Goal: Transaction & Acquisition: Subscribe to service/newsletter

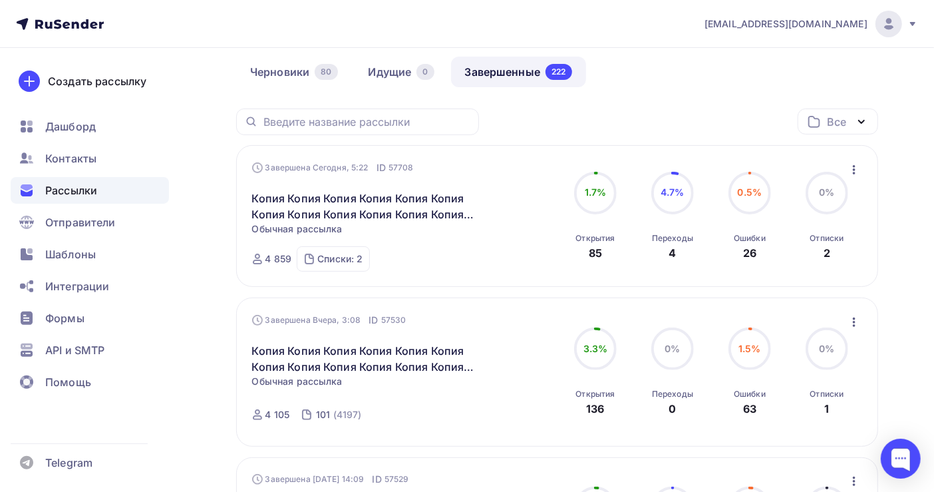
scroll to position [177, 0]
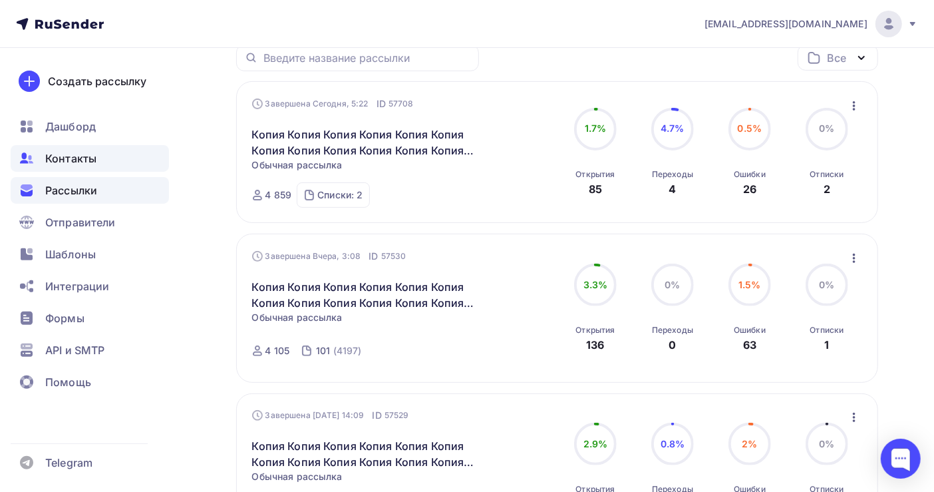
click at [55, 156] on span "Контакты" at bounding box center [70, 158] width 51 height 16
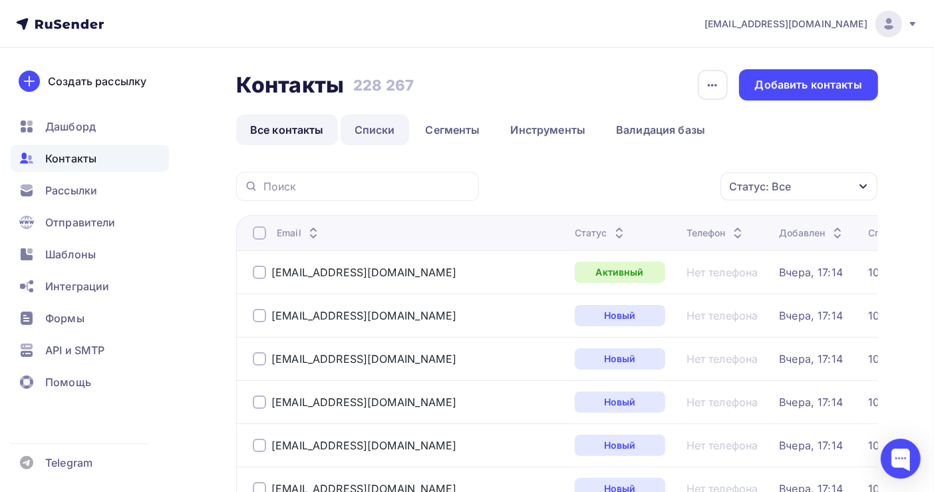
click at [383, 128] on link "Списки" at bounding box center [375, 129] width 69 height 31
click at [364, 132] on link "Списки" at bounding box center [375, 129] width 69 height 31
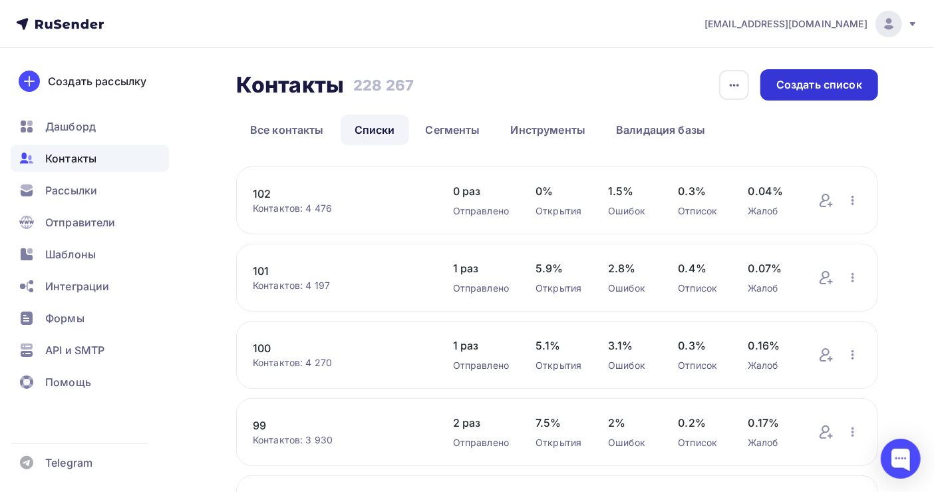
click at [796, 85] on div "Создать список" at bounding box center [819, 84] width 86 height 15
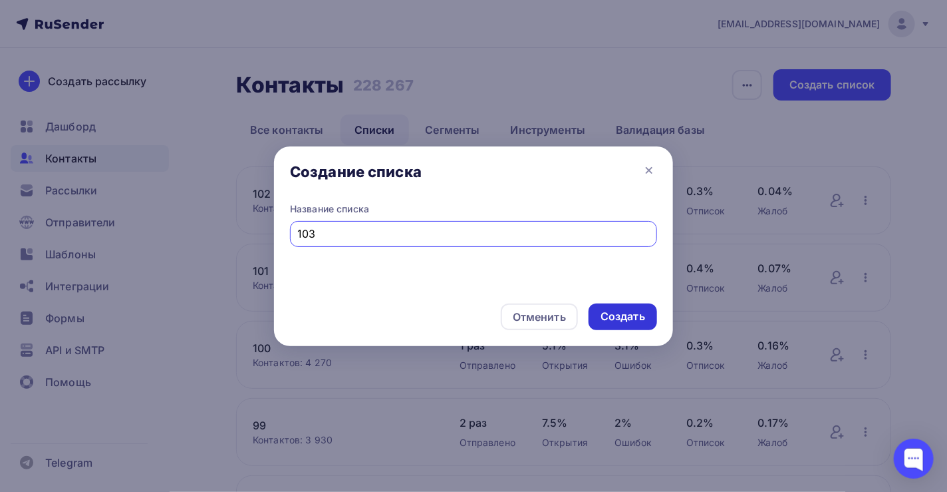
type input "103"
click at [618, 318] on div "Создать" at bounding box center [623, 316] width 45 height 15
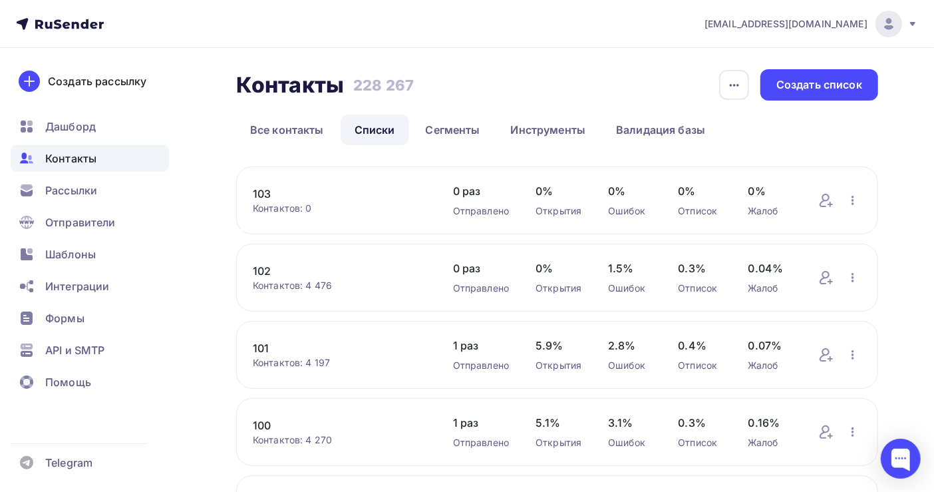
click at [259, 190] on link "103" at bounding box center [340, 194] width 174 height 16
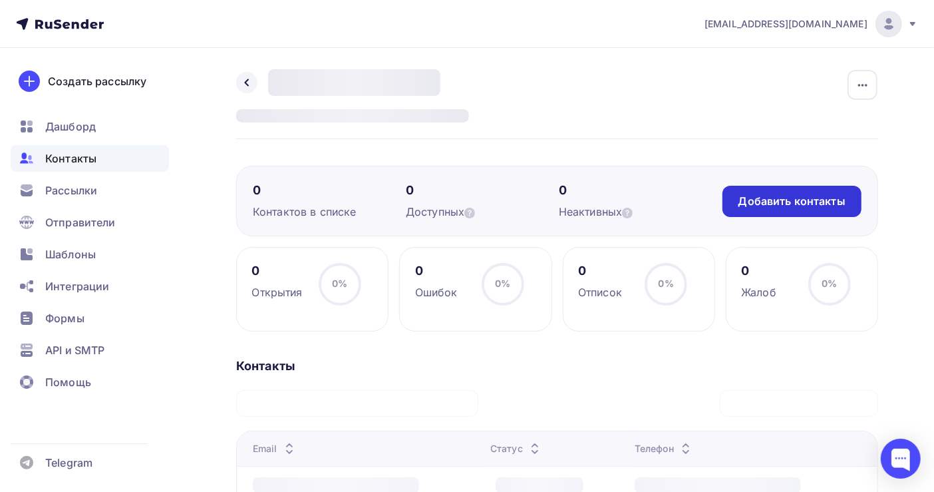
click at [791, 196] on div "Добавить контакты" at bounding box center [791, 201] width 107 height 15
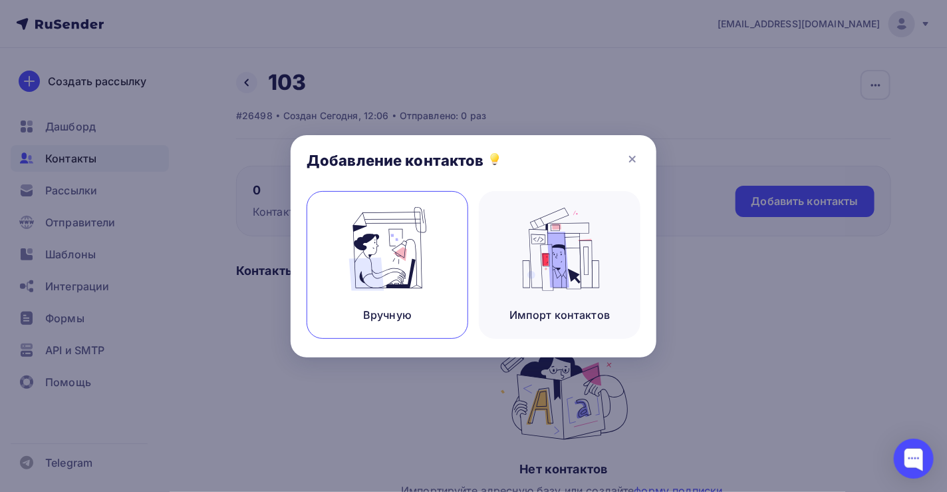
click at [386, 281] on img at bounding box center [387, 249] width 89 height 84
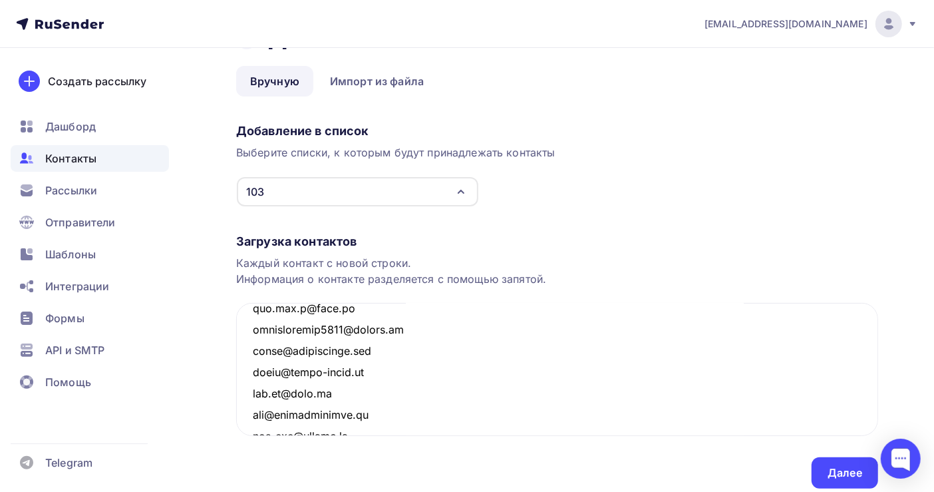
scroll to position [92, 0]
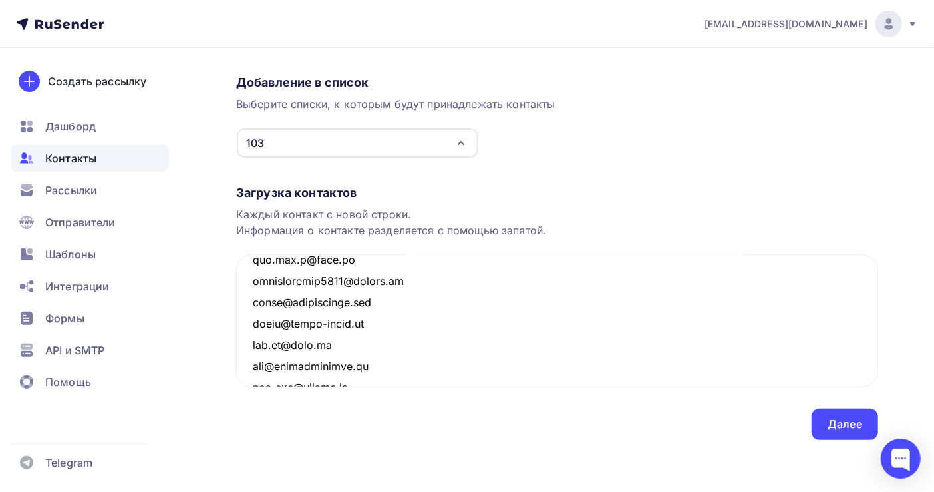
type textarea "[EMAIL_ADDRESS][DOMAIN_NAME] [EMAIL_ADDRESS][DOMAIN_NAME] [EMAIL_ADDRESS][DOMAI…"
click at [840, 405] on div "Загрузка контактов Каждый контакт с новой строки. Информация о контакте разделя…" at bounding box center [557, 298] width 642 height 281
click at [845, 428] on div "Далее" at bounding box center [844, 423] width 35 height 15
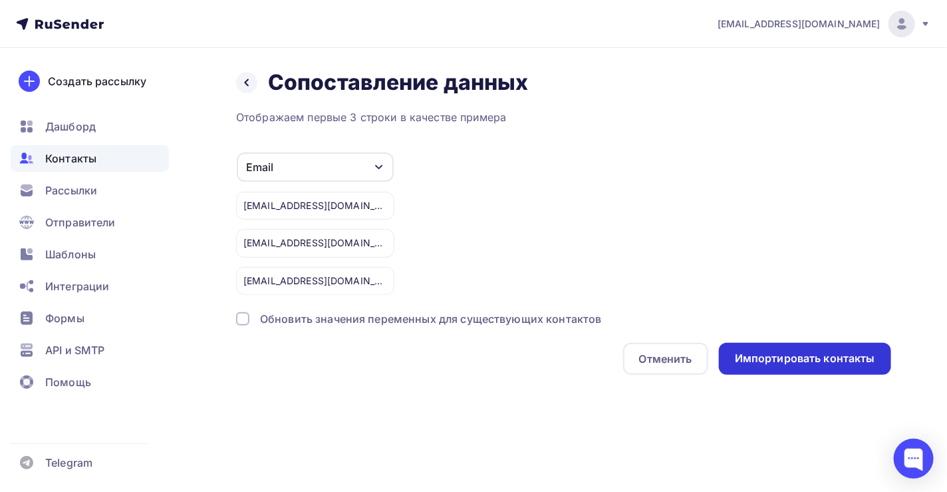
click at [792, 359] on div "Импортировать контакты" at bounding box center [805, 358] width 140 height 15
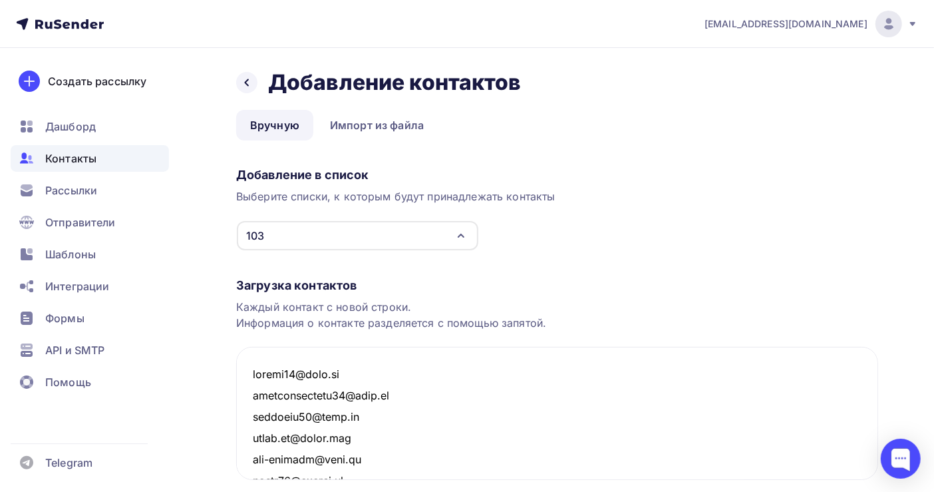
scroll to position [113851, 0]
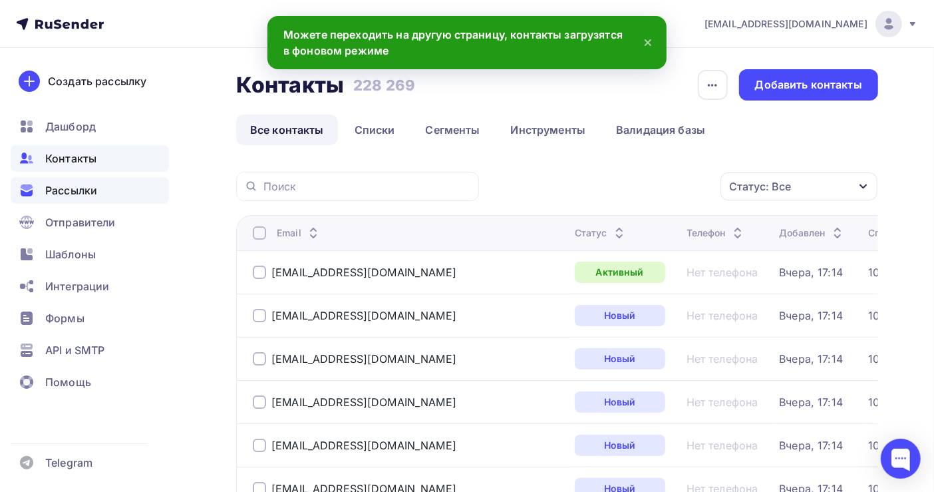
click at [73, 187] on span "Рассылки" at bounding box center [71, 190] width 52 height 16
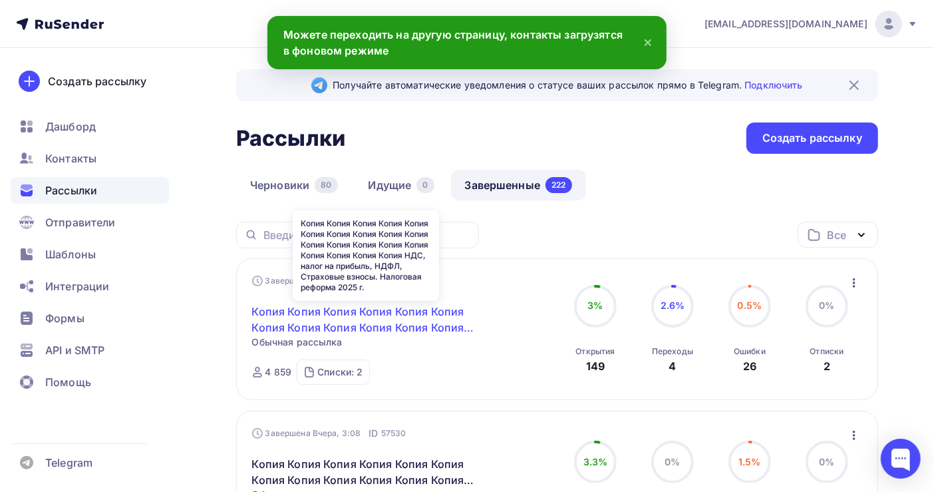
click at [378, 316] on link "Копия Копия Копия Копия Копия Копия Копия Копия Копия Копия Копия Копия Копия К…" at bounding box center [366, 319] width 228 height 32
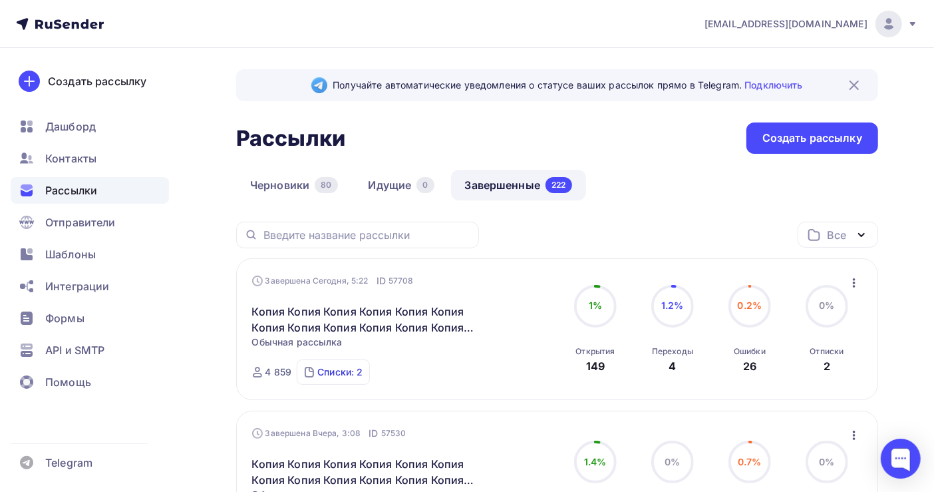
click at [331, 367] on div "Списки: 2" at bounding box center [339, 371] width 45 height 13
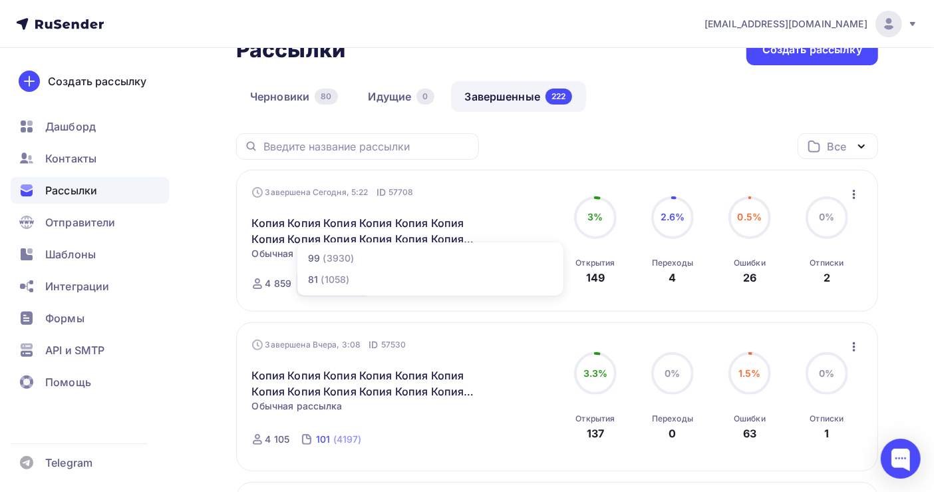
click at [328, 438] on div "101" at bounding box center [323, 438] width 14 height 13
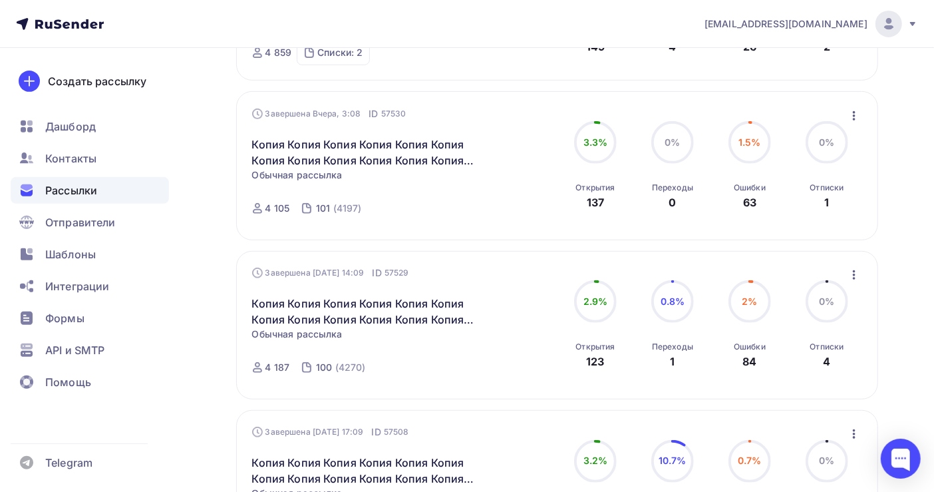
scroll to position [231, 0]
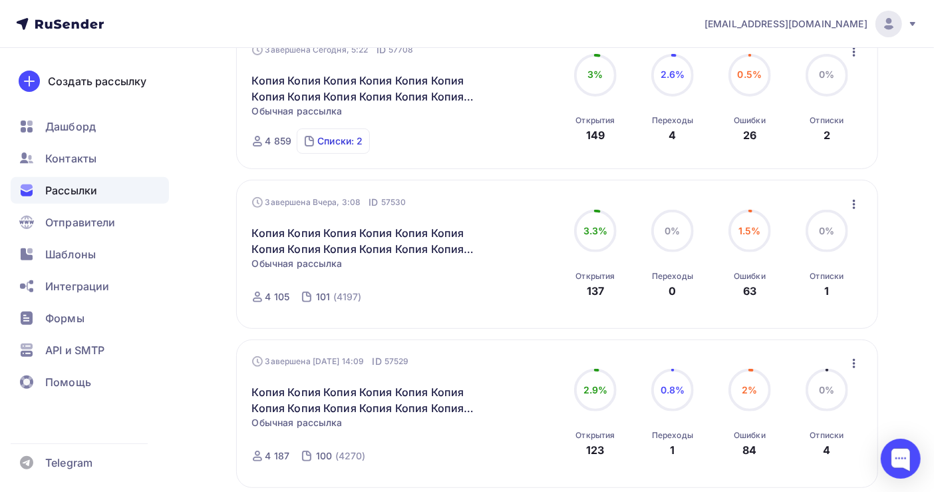
click at [337, 138] on div "Списки: 2" at bounding box center [339, 140] width 45 height 13
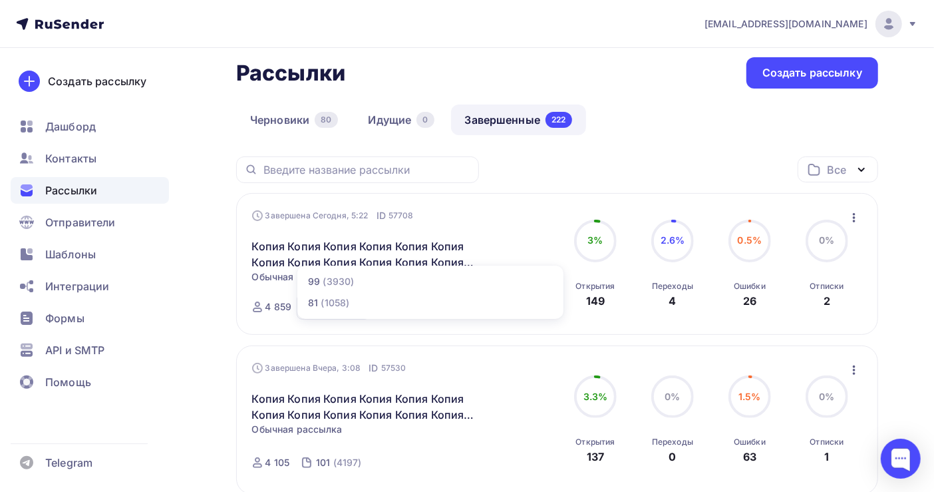
scroll to position [53, 0]
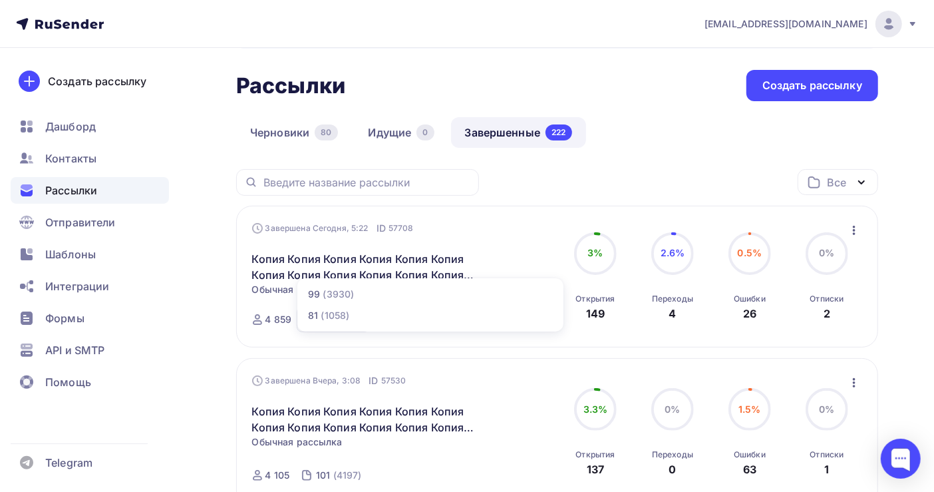
click at [853, 231] on icon "button" at bounding box center [854, 230] width 16 height 16
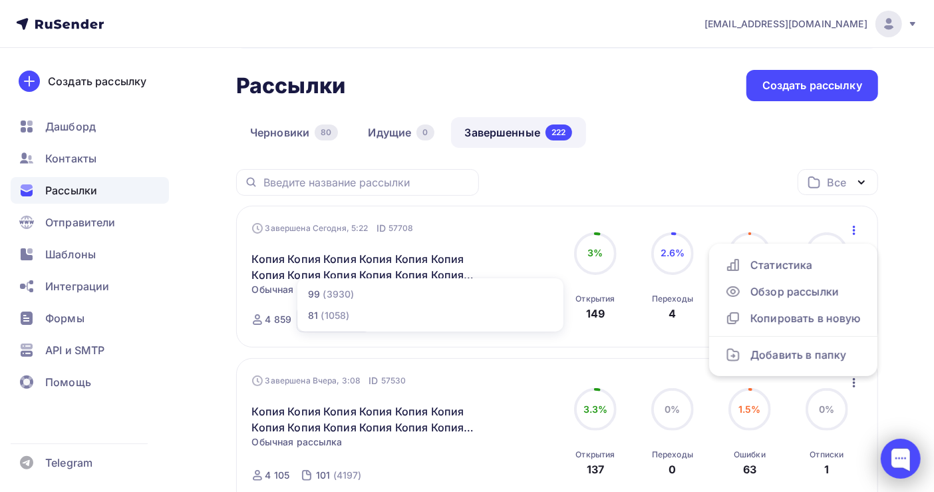
click at [895, 457] on div at bounding box center [901, 458] width 40 height 40
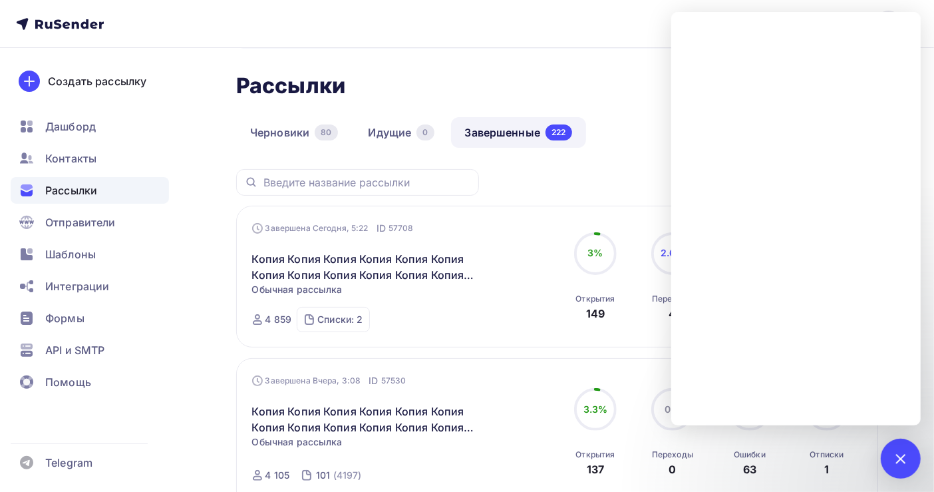
click at [487, 297] on div "Завершена Сегодня, 5:22 ID 57708 Копия Копия Копия Копия Копия Копия [GEOGRAPHI…" at bounding box center [403, 277] width 303 height 110
click at [901, 455] on div at bounding box center [900, 458] width 18 height 18
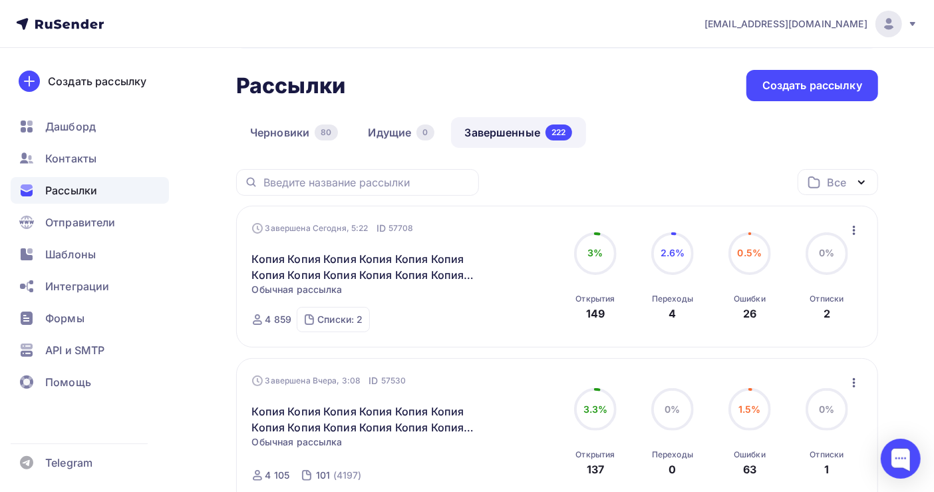
click at [855, 228] on icon "button" at bounding box center [854, 230] width 16 height 16
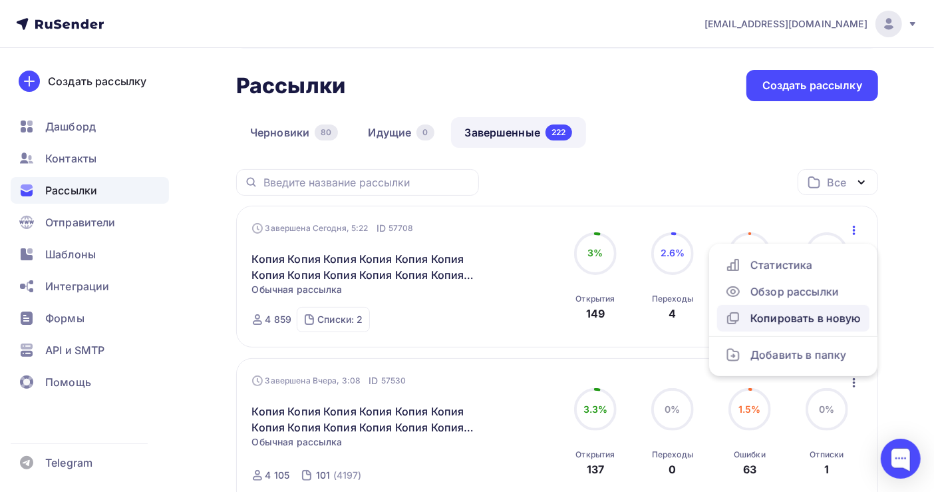
click at [806, 319] on div "Копировать в новую" at bounding box center [793, 318] width 136 height 16
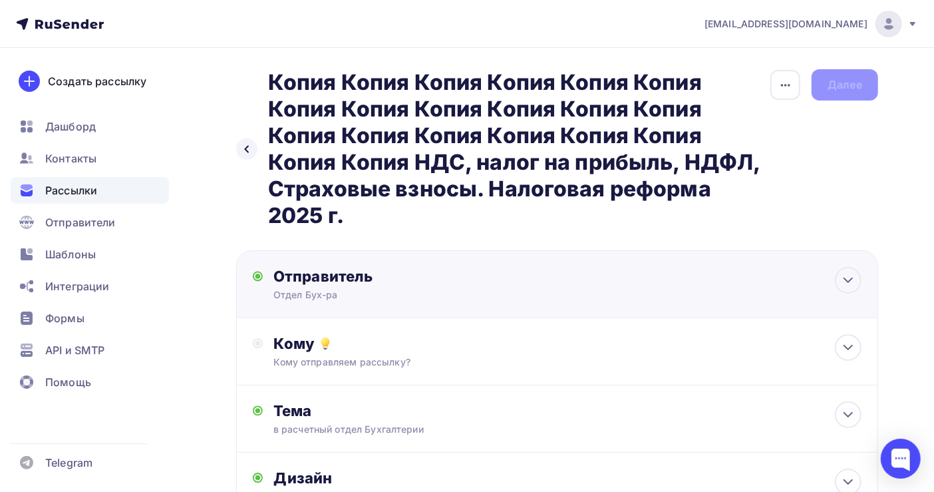
scroll to position [88, 0]
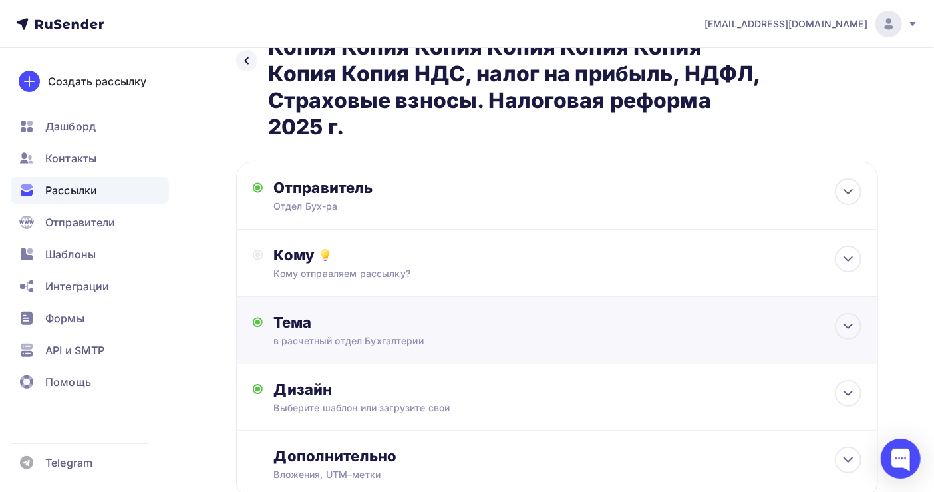
click at [505, 314] on div "Тема" at bounding box center [404, 322] width 263 height 19
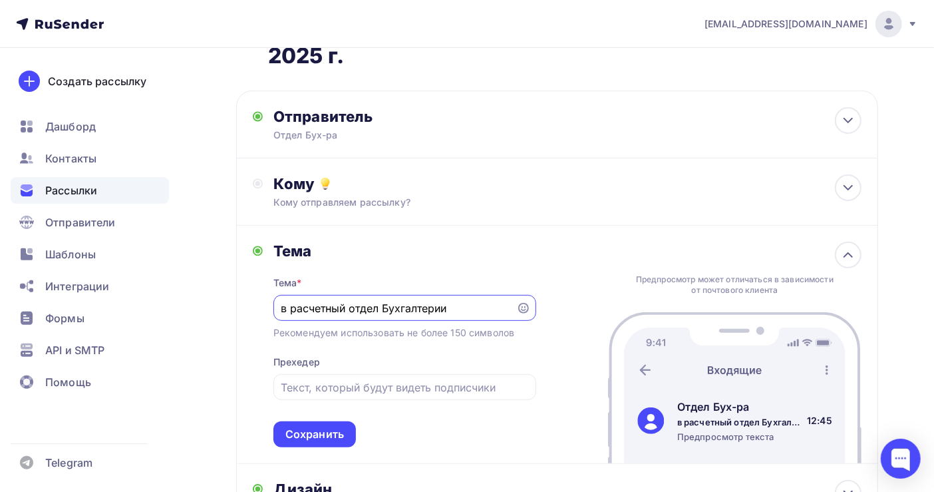
scroll to position [266, 0]
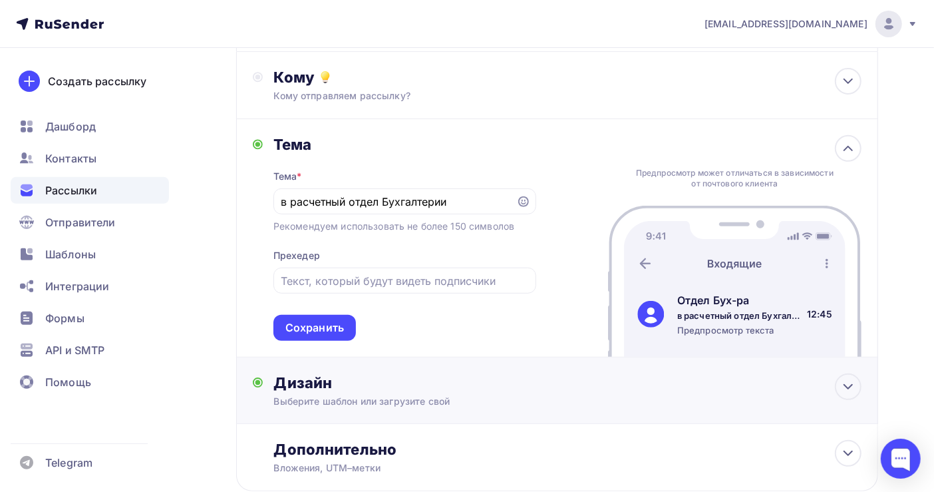
click at [407, 399] on div "Выберите шаблон или загрузите свой" at bounding box center [537, 400] width 529 height 13
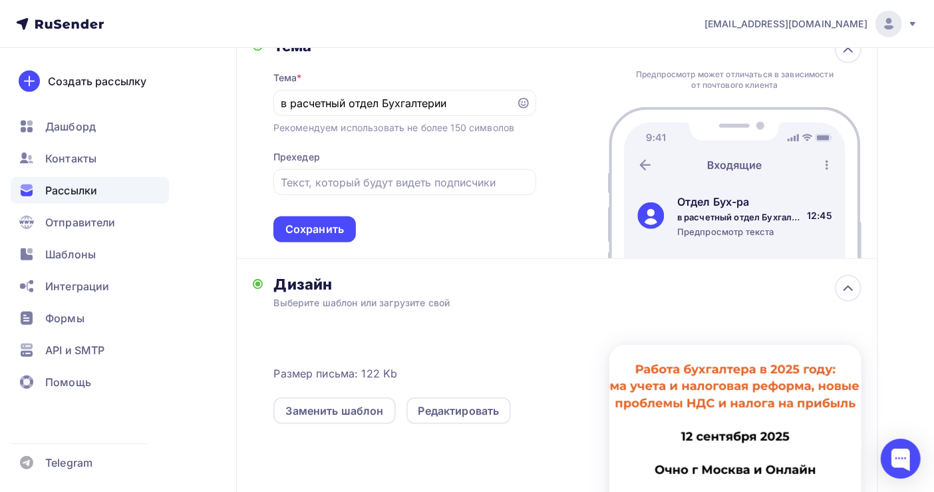
scroll to position [178, 0]
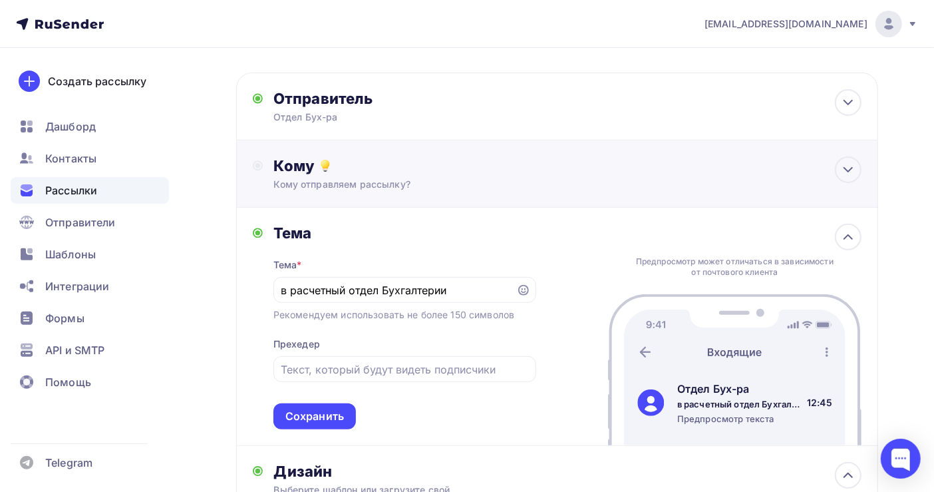
click at [413, 168] on div "Кому" at bounding box center [567, 165] width 588 height 19
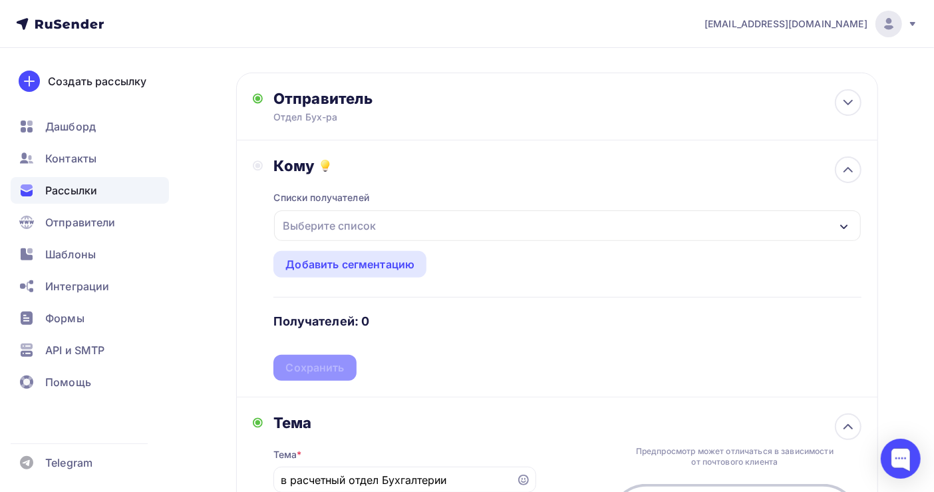
click at [335, 223] on div "Выберите список" at bounding box center [329, 226] width 104 height 24
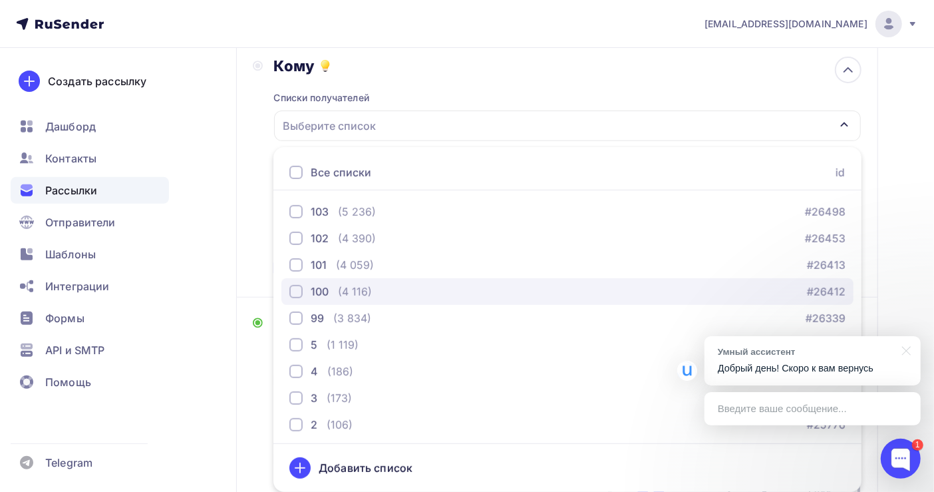
click at [376, 289] on div "100 (4 116) #26412" at bounding box center [567, 291] width 556 height 16
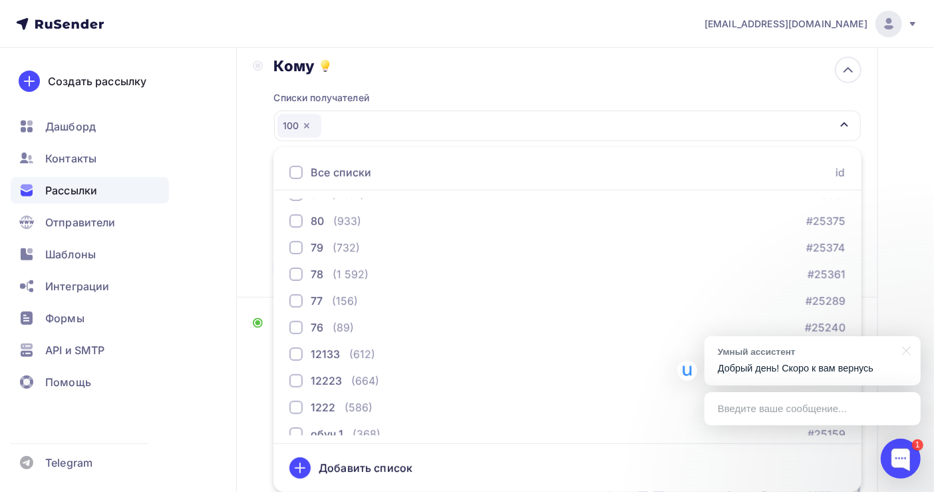
scroll to position [621, 0]
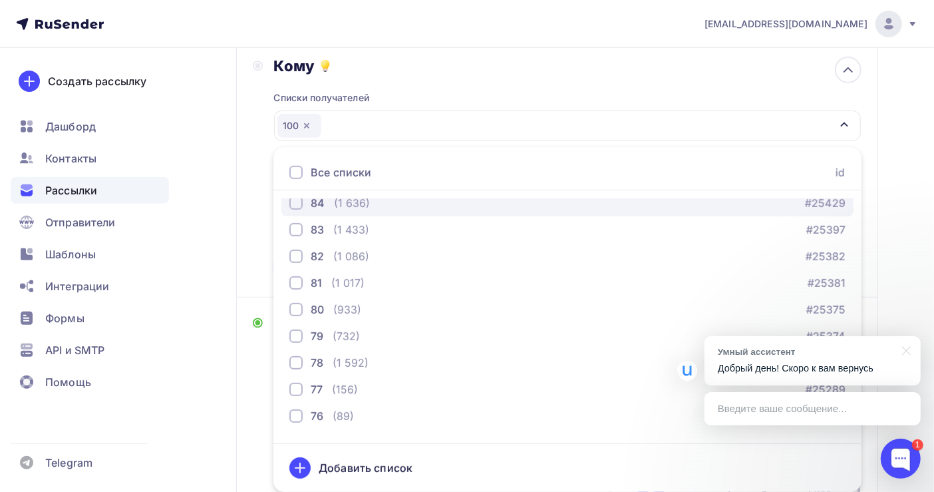
click at [392, 198] on div "84 (1 636) #25429" at bounding box center [567, 203] width 556 height 16
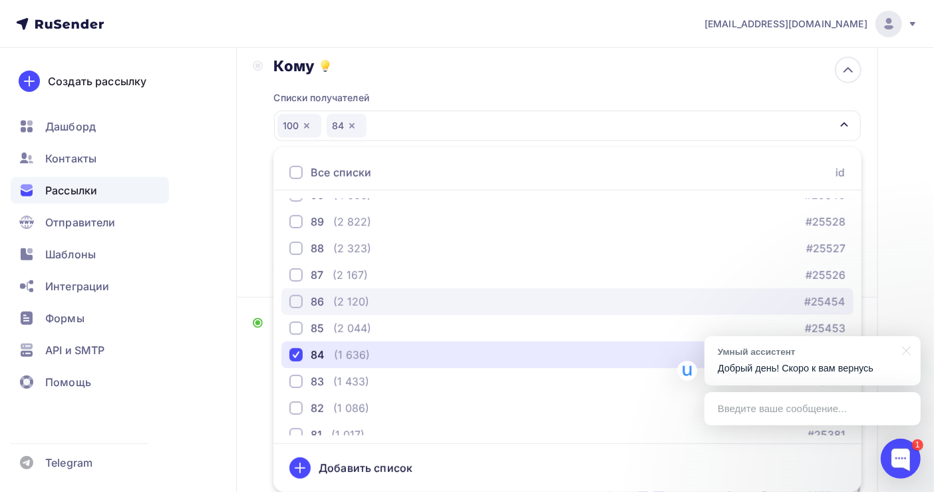
scroll to position [444, 0]
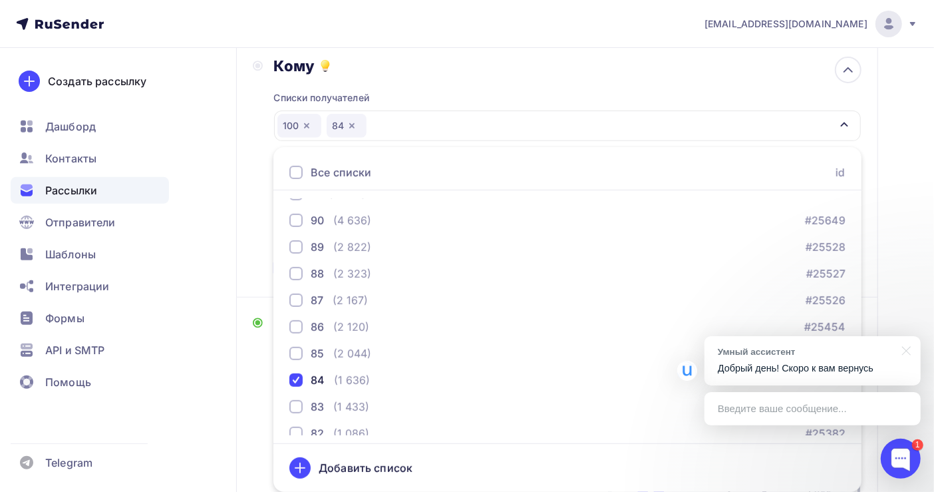
click at [909, 243] on div "Назад Копия Копия Копия Копия Копия Копия Копия Копия Копия Копия Копия Копия К…" at bounding box center [467, 377] width 934 height 1212
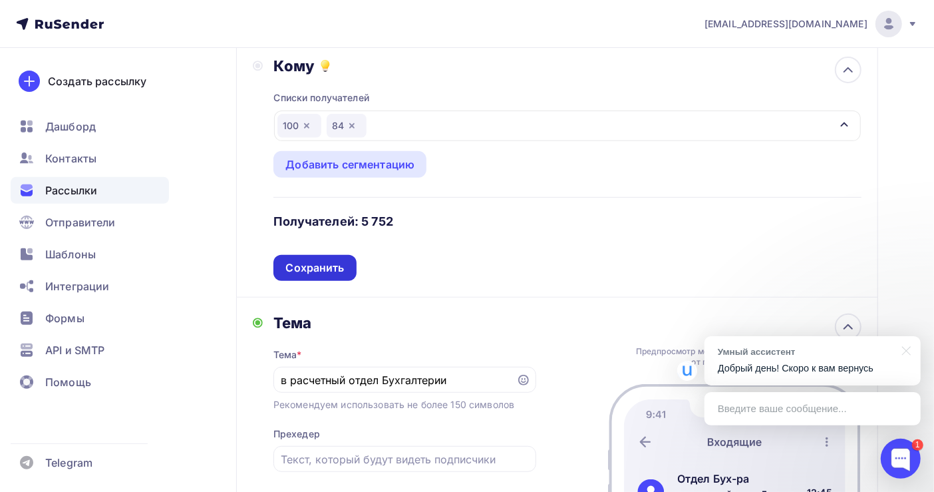
click at [315, 268] on div "Сохранить" at bounding box center [314, 267] width 59 height 15
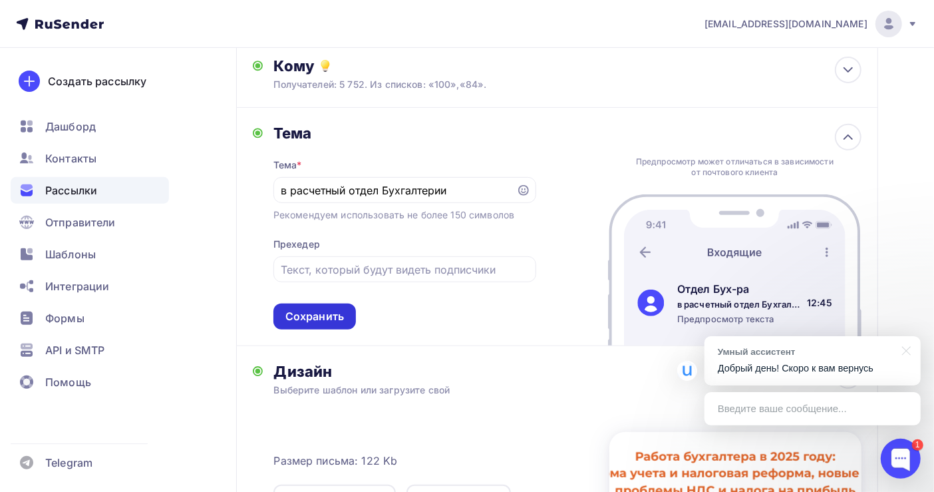
click at [315, 313] on div "Сохранить" at bounding box center [314, 316] width 59 height 15
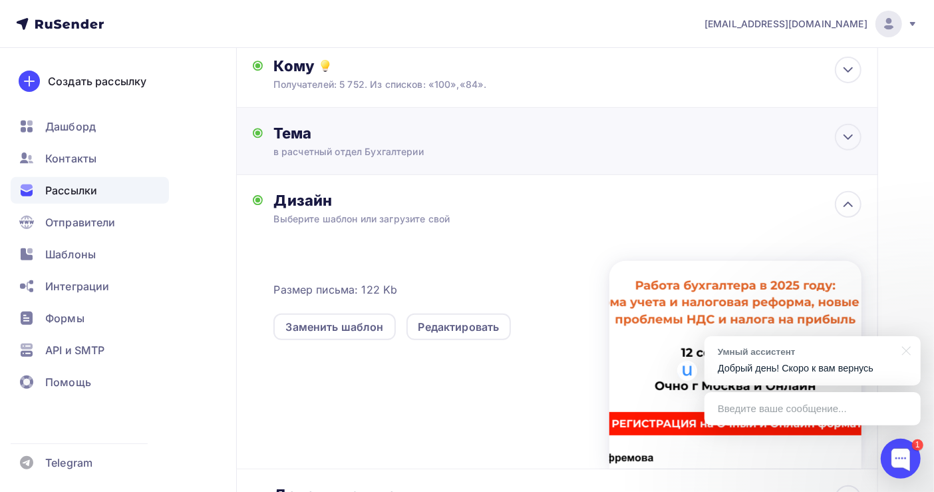
scroll to position [100, 0]
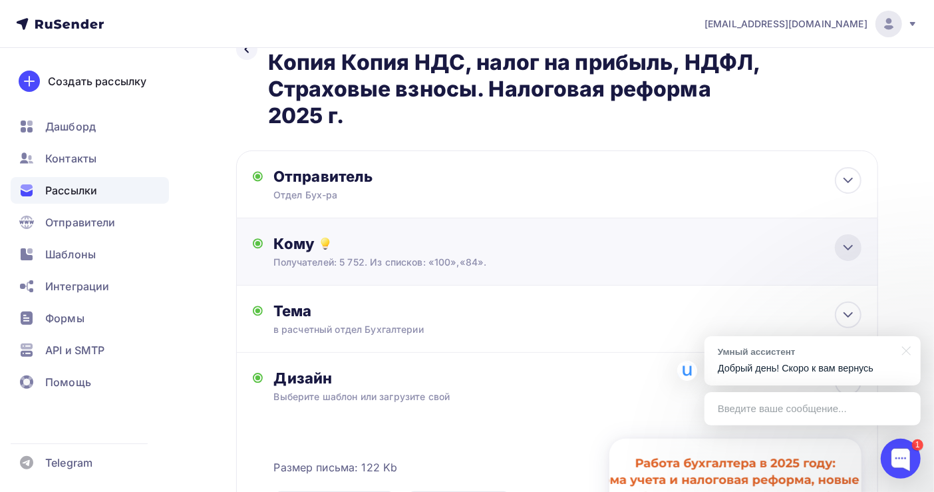
click at [848, 245] on icon at bounding box center [848, 247] width 16 height 16
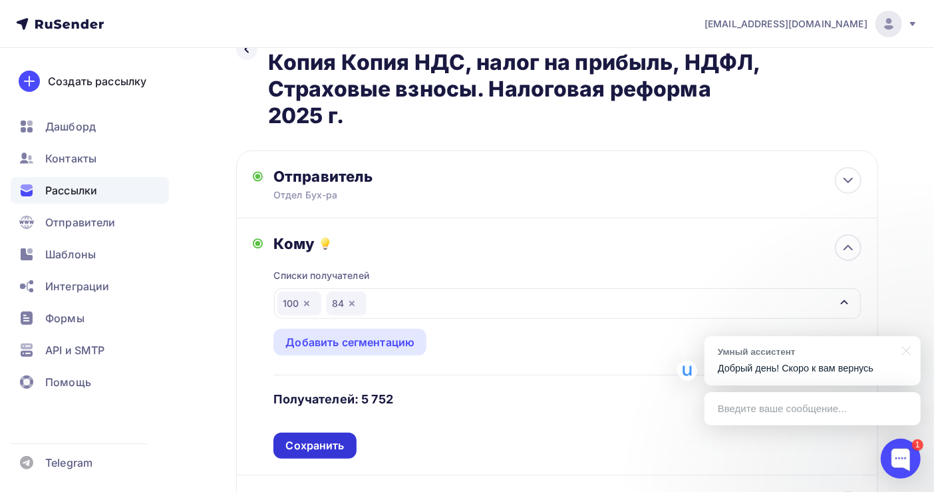
click at [322, 443] on div "Сохранить" at bounding box center [314, 445] width 59 height 15
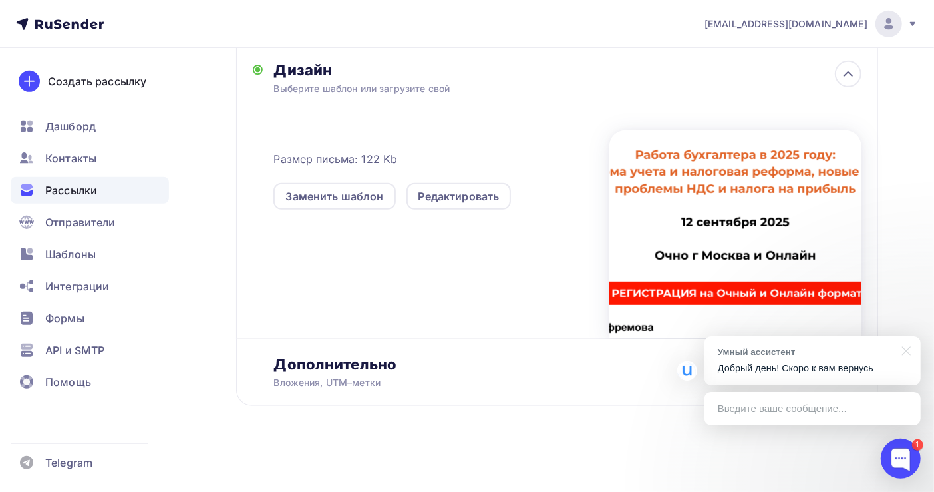
scroll to position [0, 0]
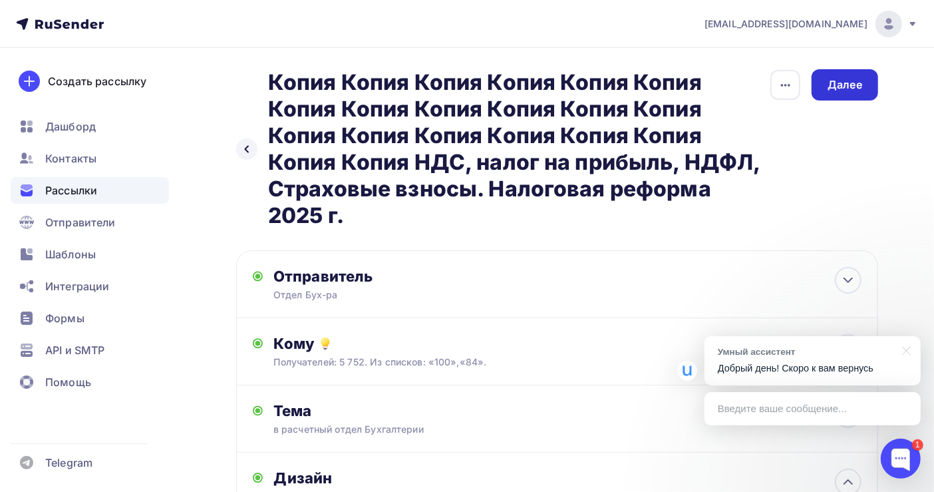
click at [835, 90] on div "Далее" at bounding box center [844, 84] width 35 height 15
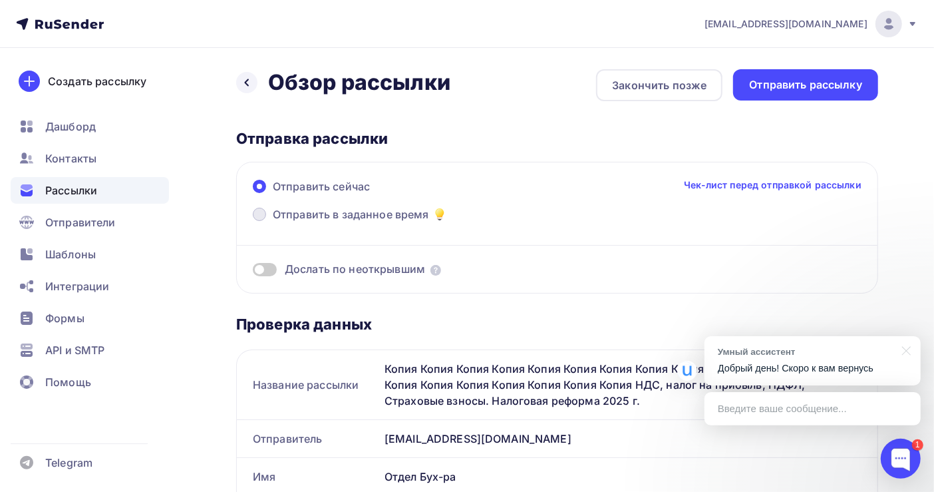
click at [314, 217] on span "Отправить в заданное время" at bounding box center [351, 214] width 156 height 16
click at [273, 222] on input "Отправить в заданное время" at bounding box center [273, 222] width 0 height 0
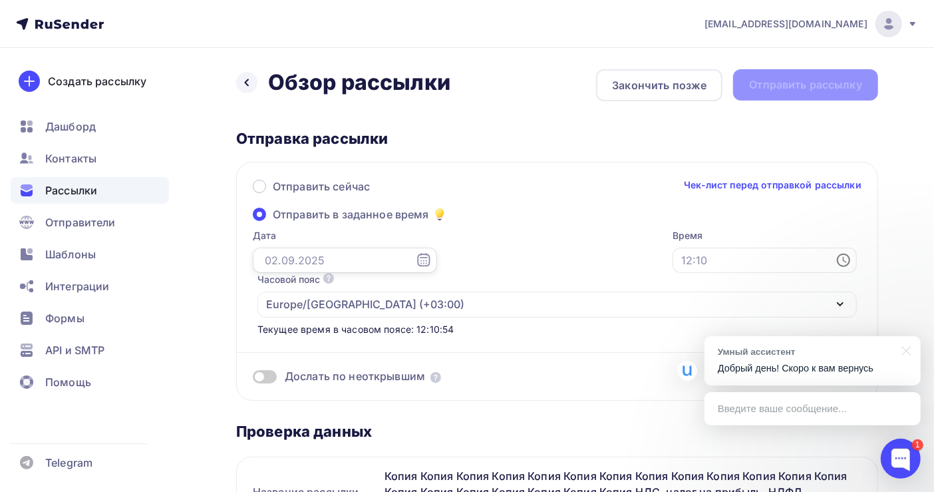
click at [290, 257] on input "text" at bounding box center [345, 259] width 184 height 25
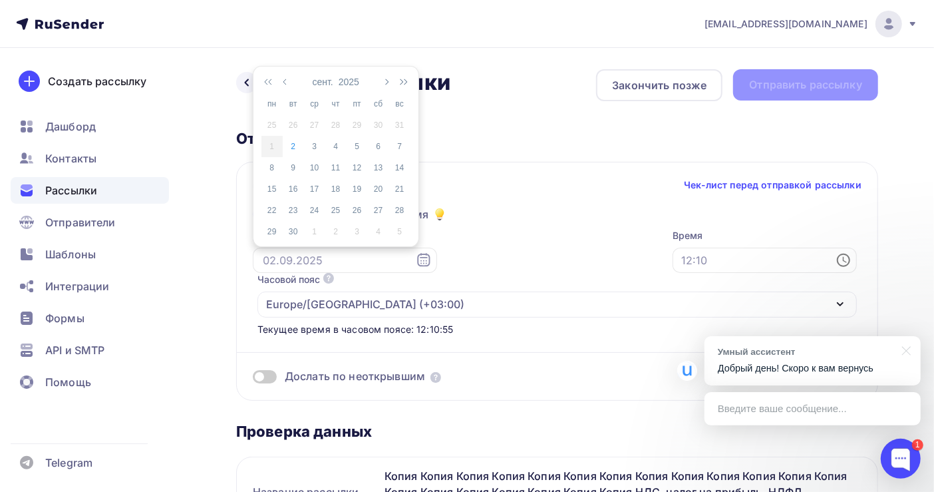
drag, startPoint x: 312, startPoint y: 144, endPoint x: 344, endPoint y: 168, distance: 39.5
click at [312, 144] on div "3" at bounding box center [314, 146] width 21 height 12
type input "[DATE]"
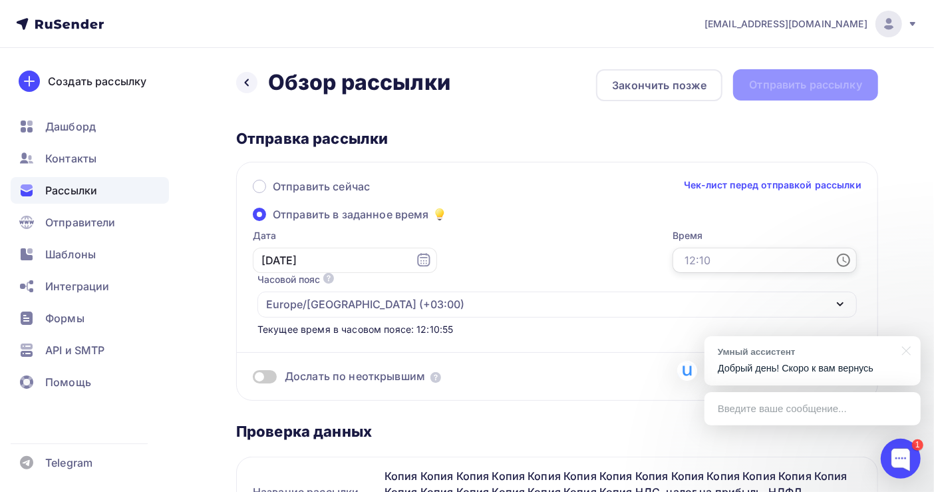
click at [672, 255] on input "text" at bounding box center [764, 259] width 184 height 25
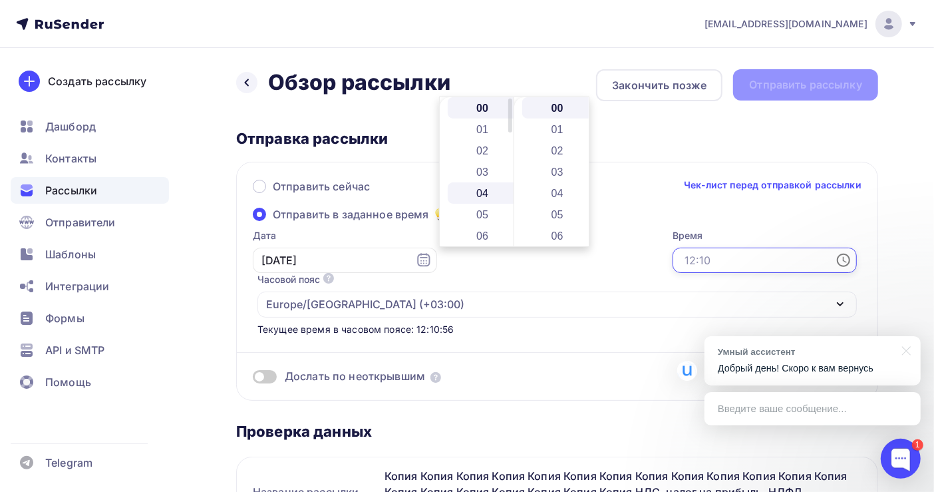
scroll to position [88, 0]
click at [483, 166] on li "07" at bounding box center [484, 168] width 72 height 21
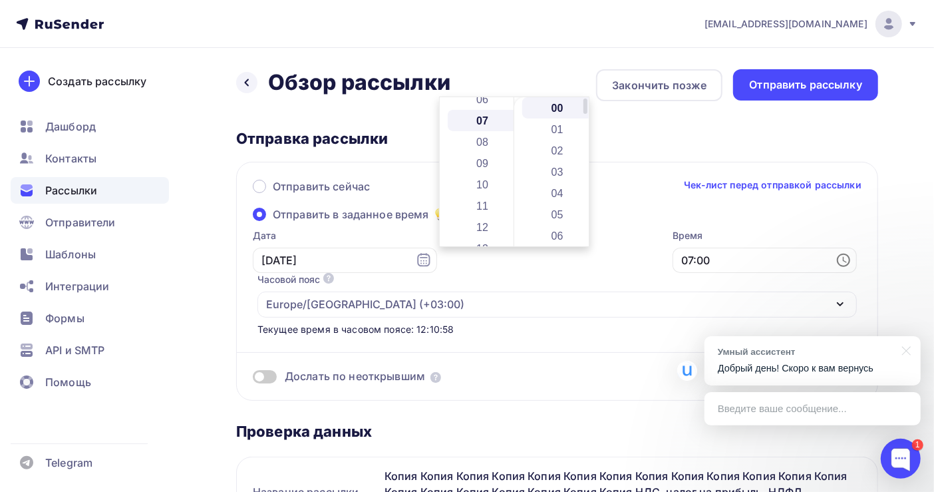
scroll to position [149, 0]
click at [557, 222] on li "18" at bounding box center [558, 224] width 72 height 21
type input "07:18"
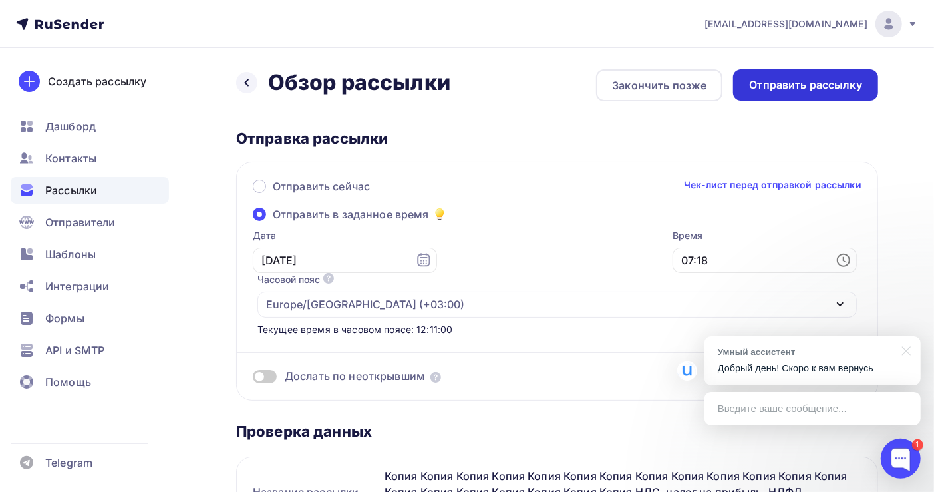
click at [805, 86] on div "Отправить рассылку" at bounding box center [805, 84] width 113 height 15
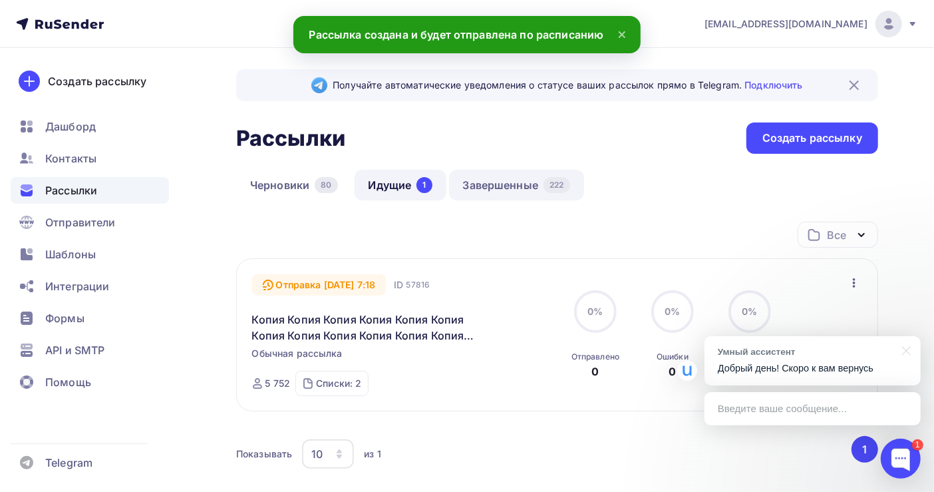
click at [508, 186] on link "Завершенные 222" at bounding box center [516, 185] width 135 height 31
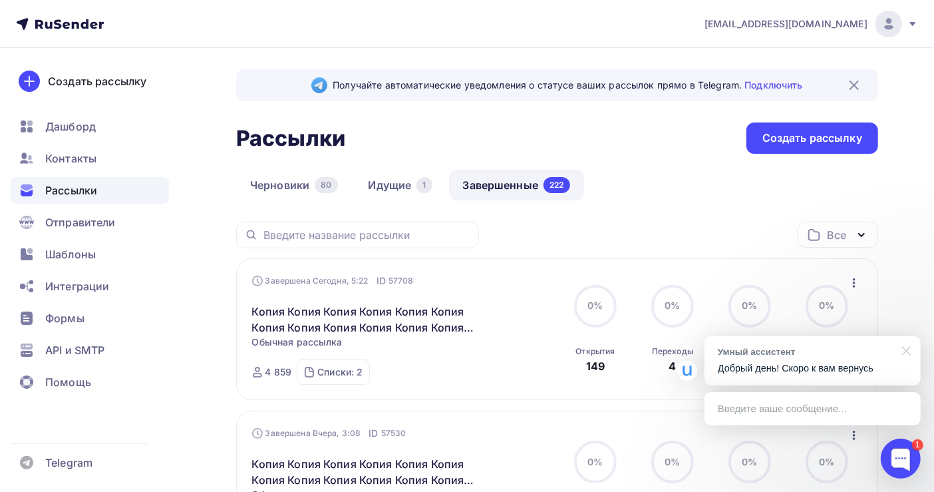
click at [903, 353] on div at bounding box center [903, 349] width 33 height 27
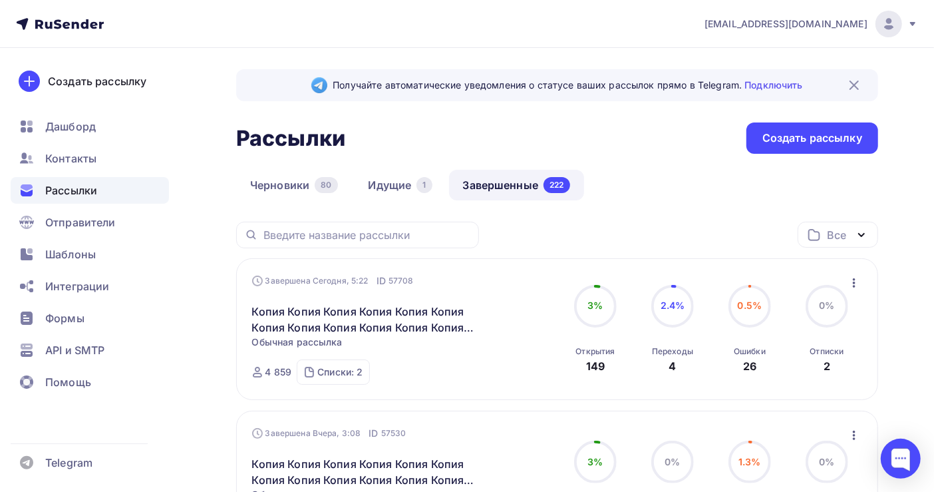
click at [856, 280] on icon "button" at bounding box center [854, 283] width 16 height 16
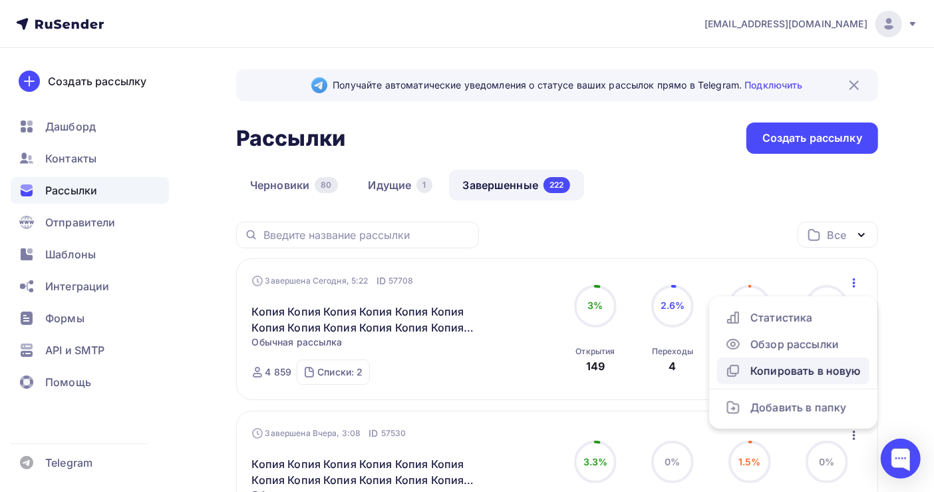
click at [802, 371] on div "Копировать в новую" at bounding box center [793, 371] width 136 height 16
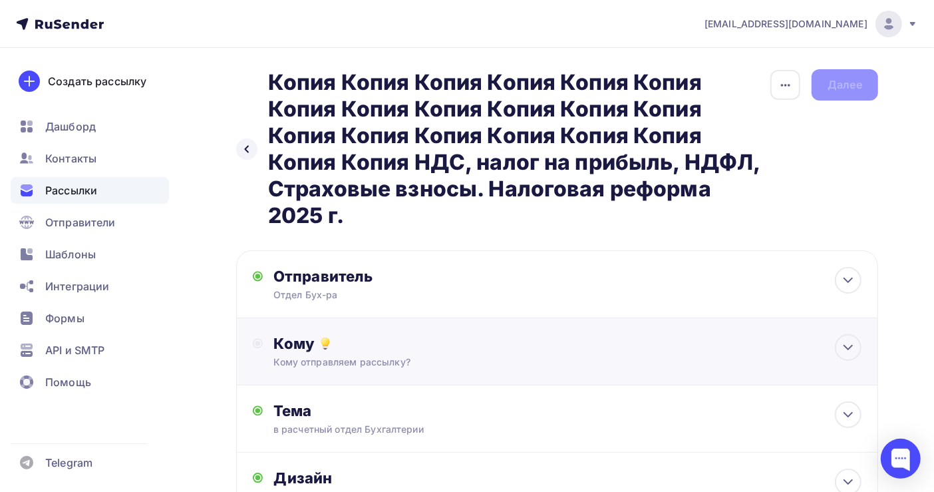
click at [392, 351] on div "Кому" at bounding box center [567, 343] width 588 height 19
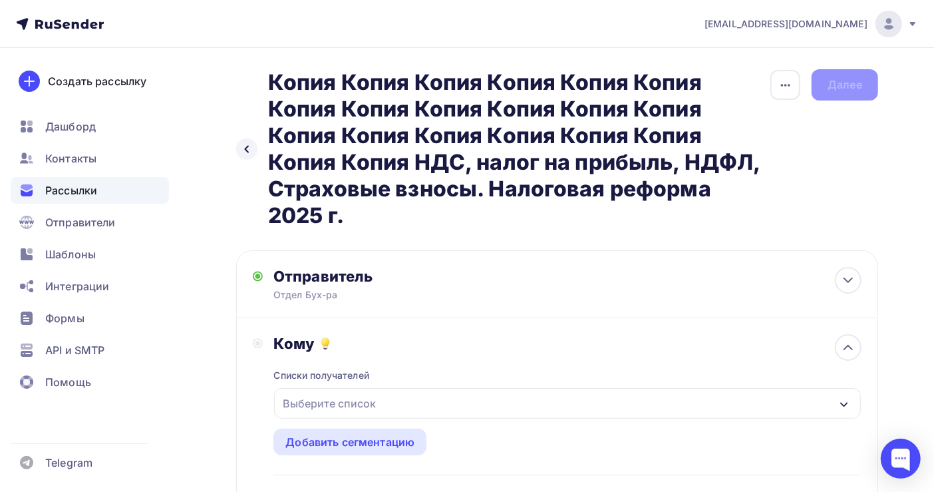
click at [390, 403] on div "Выберите список" at bounding box center [567, 403] width 587 height 31
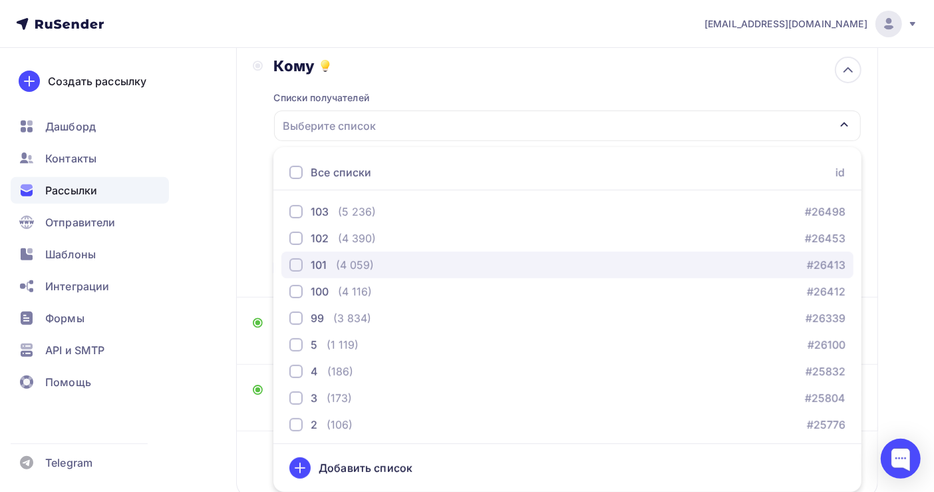
click at [374, 265] on div "101 (4 059) #26413" at bounding box center [567, 265] width 556 height 16
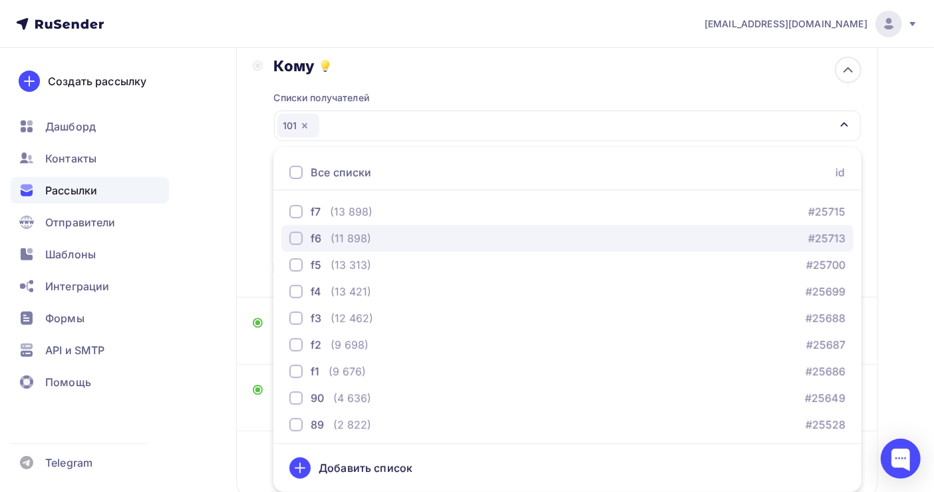
scroll to position [355, 0]
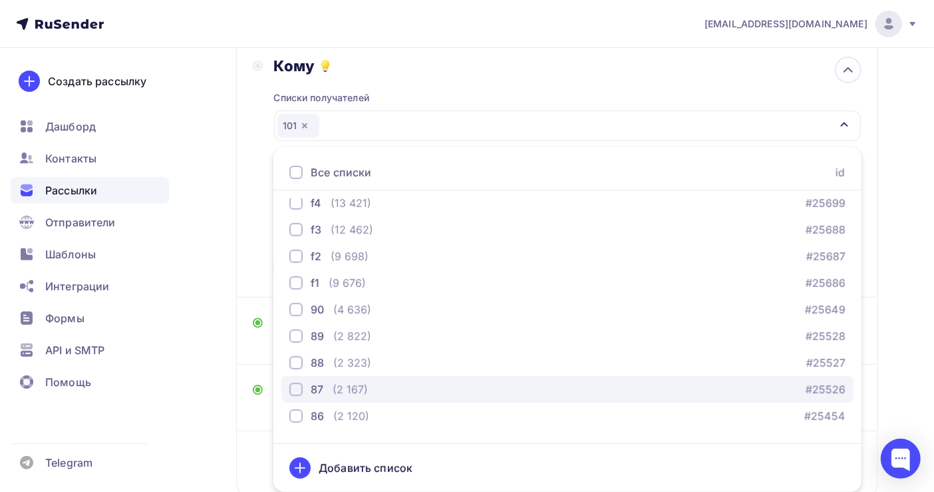
click at [369, 384] on div "87 (2 167) #25526" at bounding box center [567, 389] width 556 height 16
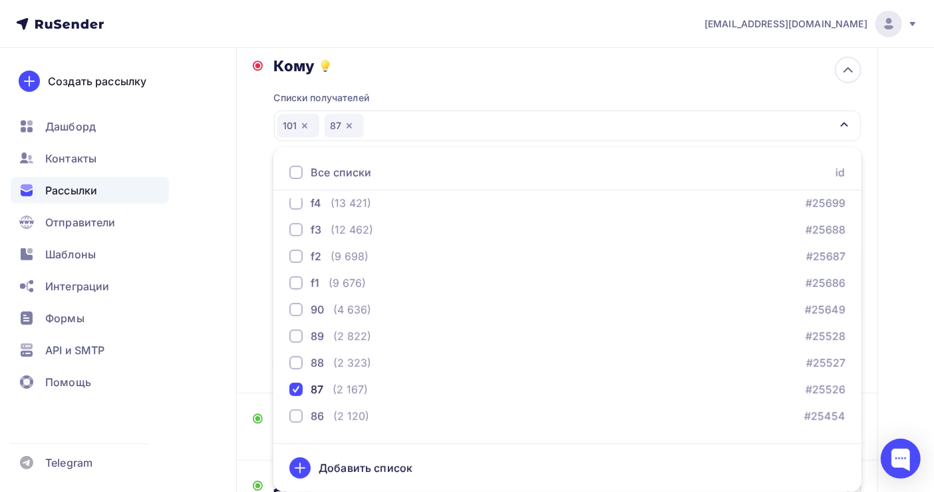
click at [883, 239] on div "Назад Копия Копия Копия Копия Копия Копия Копия Копия Копия Копия Копия Копия К…" at bounding box center [467, 225] width 934 height 909
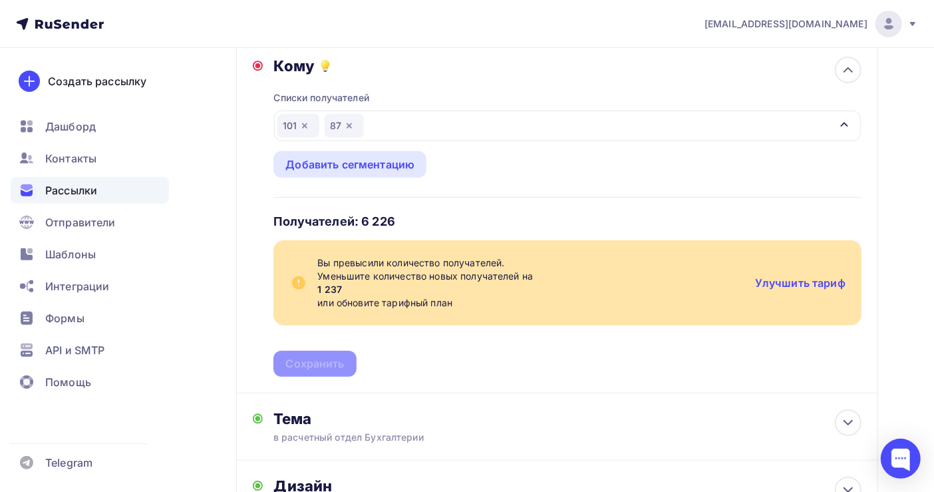
click at [349, 128] on icon "button" at bounding box center [349, 125] width 11 height 11
click at [372, 124] on div "101" at bounding box center [567, 125] width 587 height 31
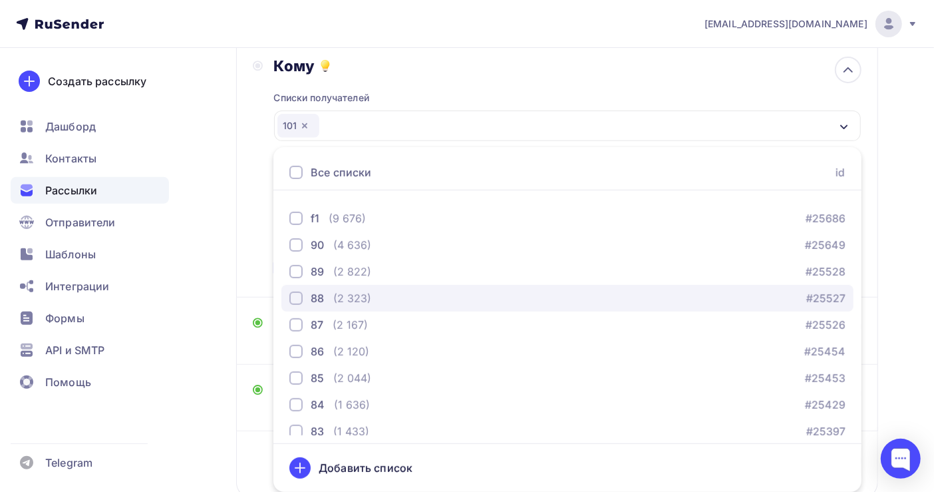
scroll to position [444, 0]
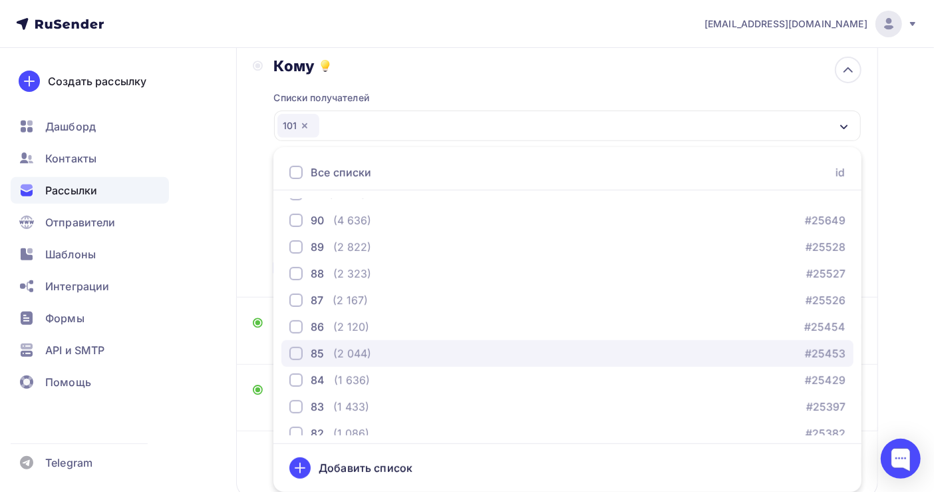
click at [380, 357] on div "85 (2 044) #25453" at bounding box center [567, 353] width 556 height 16
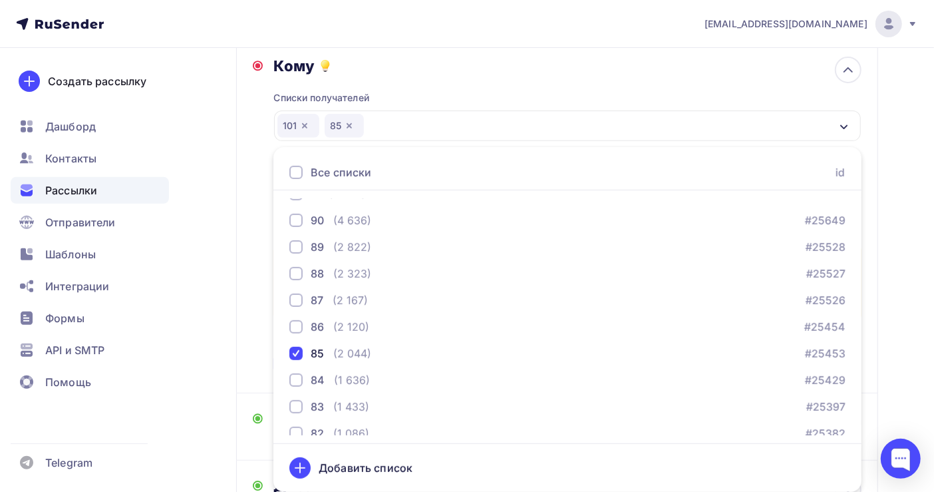
click at [903, 332] on div "Назад Копия Копия Копия Копия Копия Копия Копия Копия Копия Копия Копия Копия К…" at bounding box center [467, 225] width 934 height 909
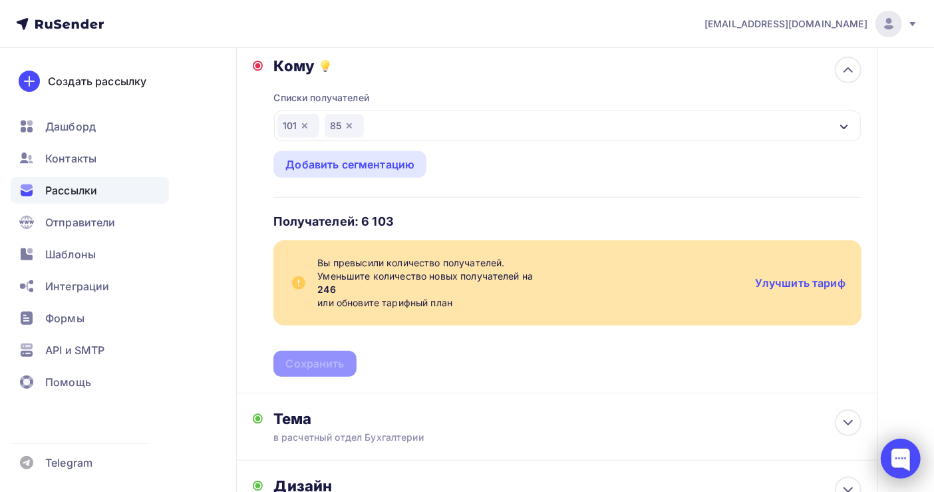
click at [894, 456] on div at bounding box center [901, 458] width 40 height 40
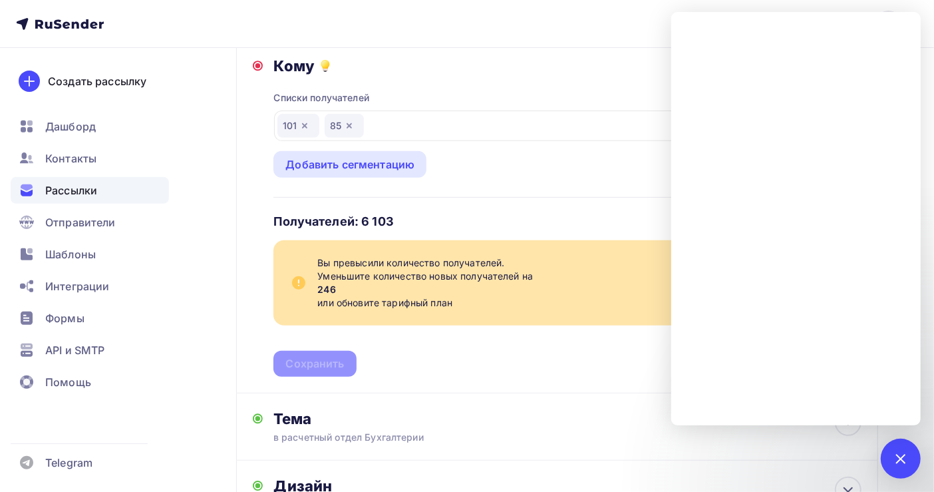
click at [349, 125] on icon "button" at bounding box center [349, 125] width 5 height 5
click at [347, 162] on div "Добавить сегментацию" at bounding box center [349, 164] width 129 height 16
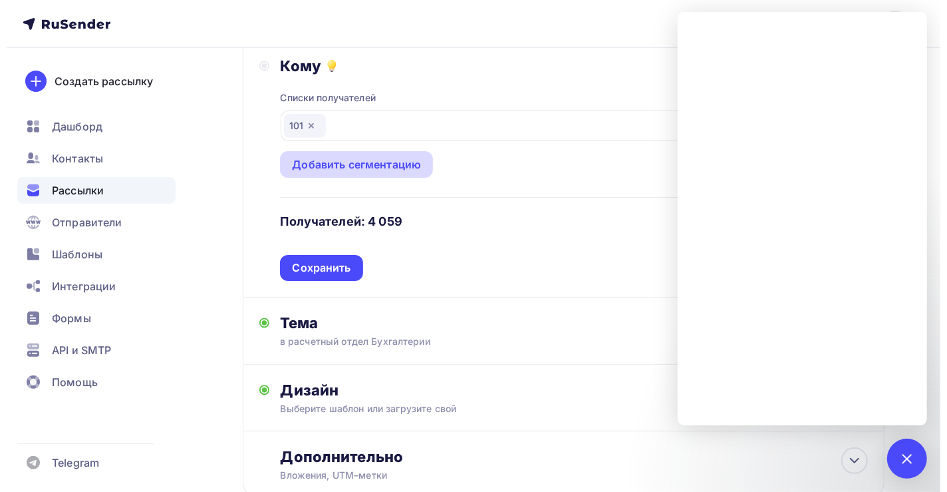
scroll to position [251, 0]
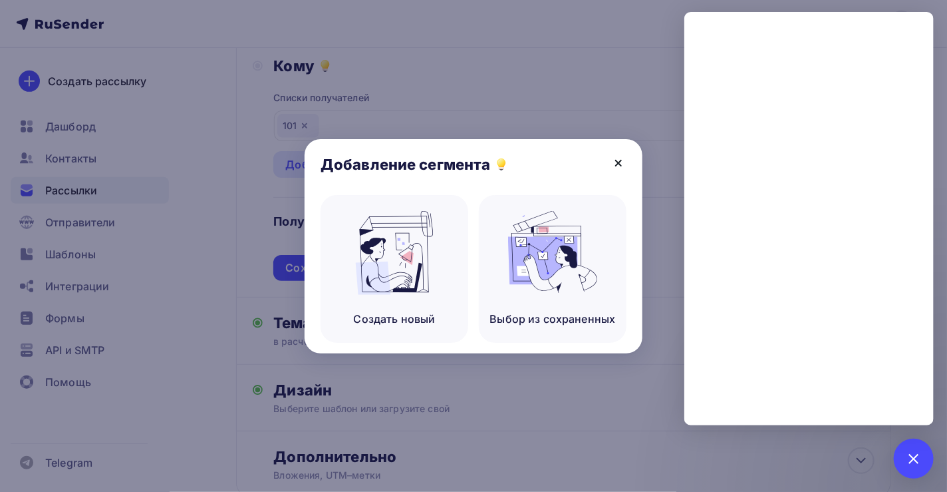
click at [616, 160] on icon at bounding box center [618, 162] width 5 height 5
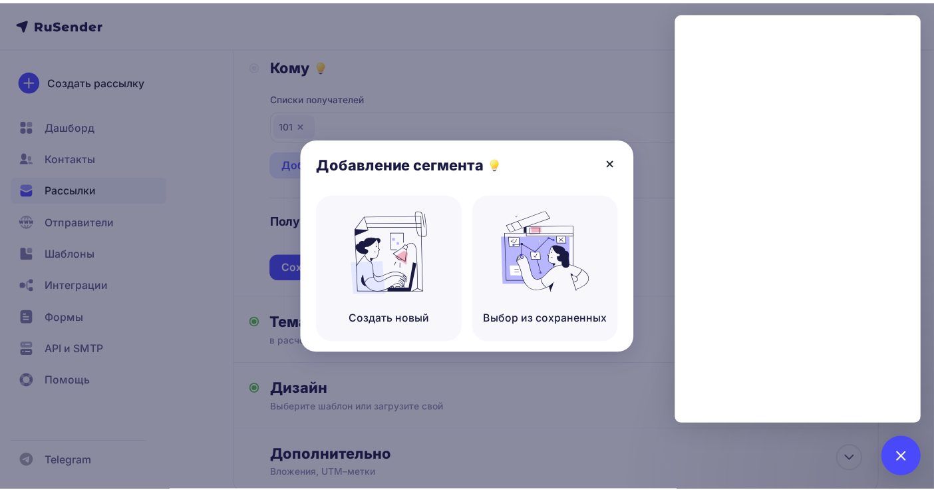
scroll to position [277, 0]
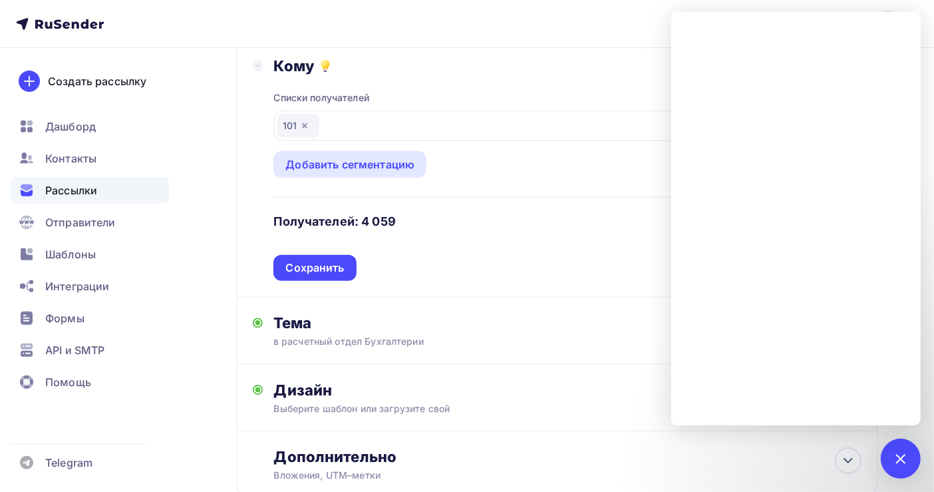
click at [389, 138] on div "101" at bounding box center [567, 125] width 587 height 31
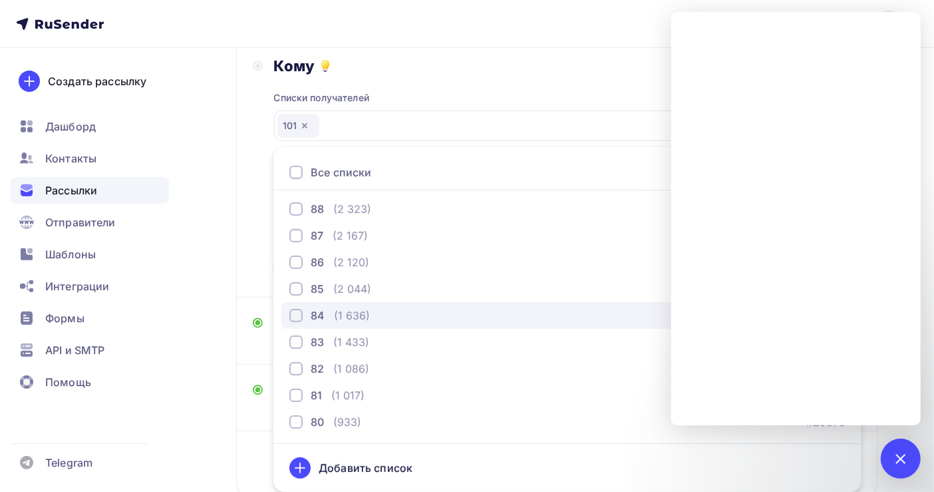
scroll to position [532, 0]
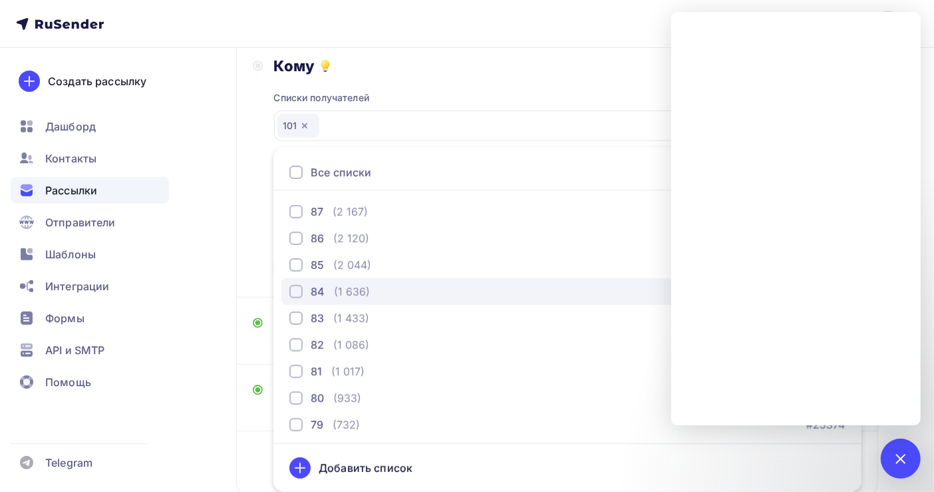
click at [394, 287] on div "84 (1 636) #25429" at bounding box center [567, 291] width 556 height 16
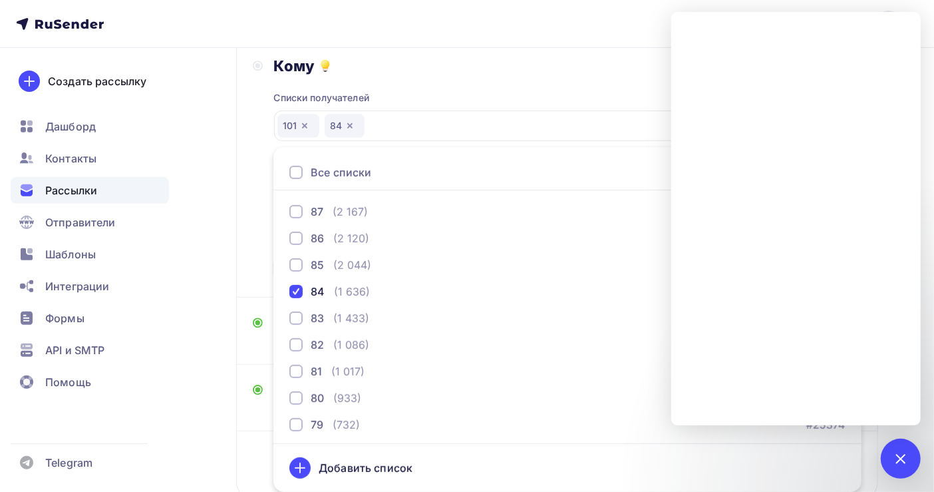
click at [466, 61] on div "Кому" at bounding box center [567, 66] width 588 height 19
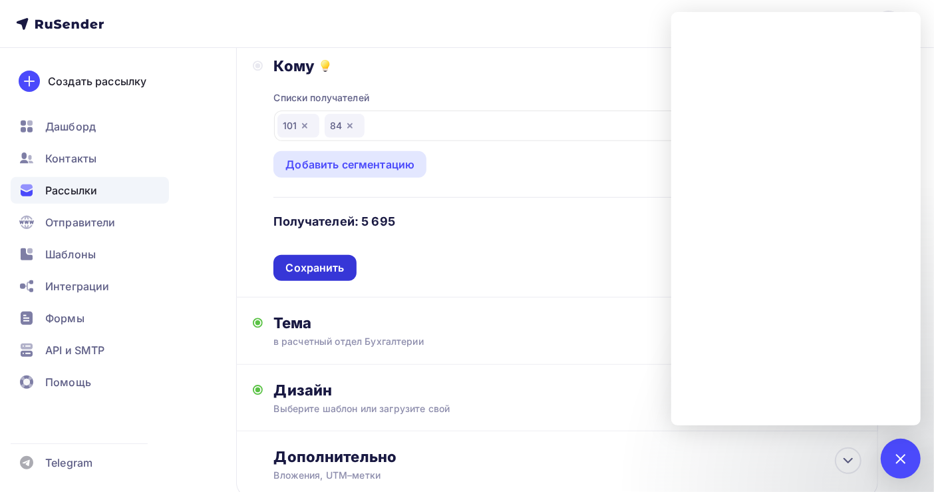
click at [333, 269] on div "Сохранить" at bounding box center [314, 267] width 59 height 15
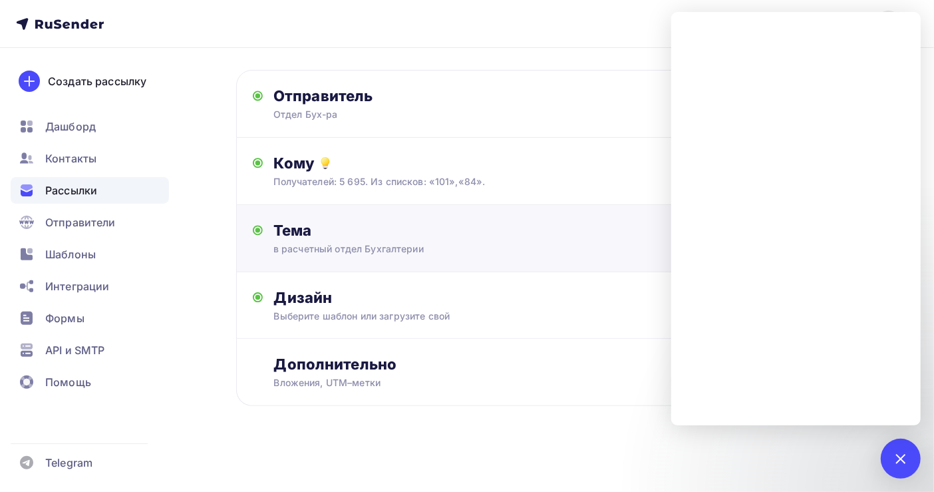
scroll to position [182, 0]
click at [813, 464] on div "Назад Копия Копия Копия Копия Копия Копия Копия Копия Копия Копия Копия Копия К…" at bounding box center [467, 180] width 934 height 624
click at [903, 450] on div "1" at bounding box center [901, 458] width 40 height 40
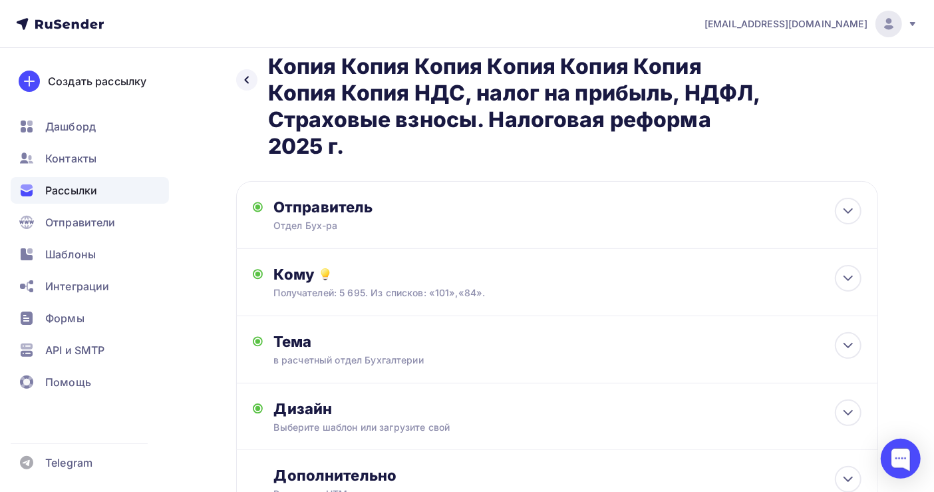
scroll to position [0, 0]
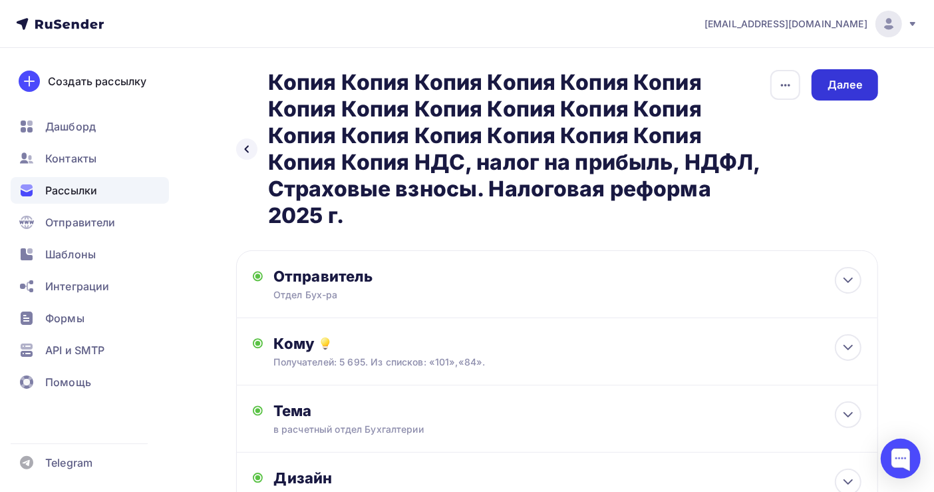
click at [851, 90] on div "Далее" at bounding box center [844, 84] width 35 height 15
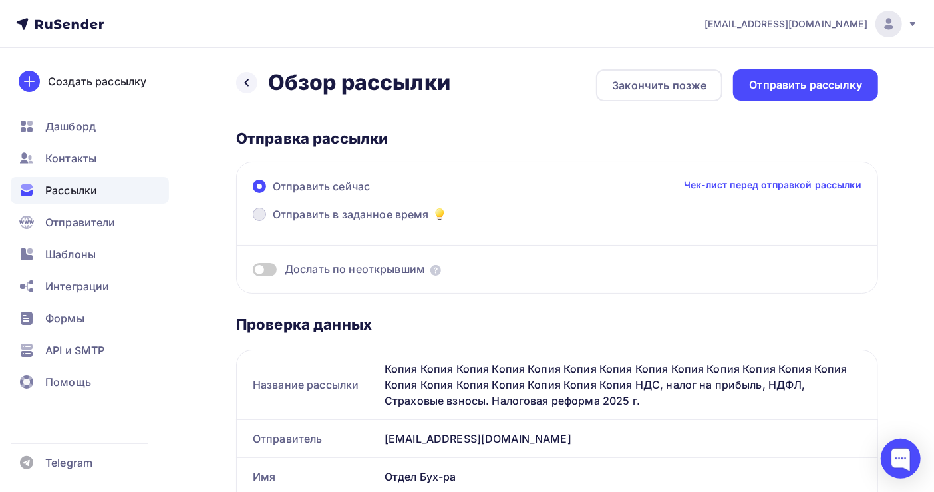
click at [391, 212] on span "Отправить в заданное время" at bounding box center [351, 214] width 156 height 16
click at [273, 222] on input "Отправить в заданное время" at bounding box center [273, 222] width 0 height 0
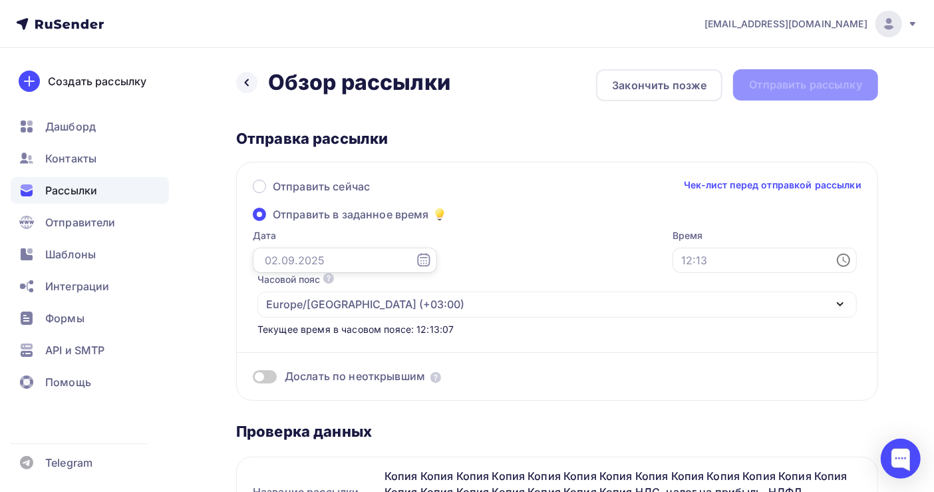
click at [273, 261] on input "text" at bounding box center [345, 259] width 184 height 25
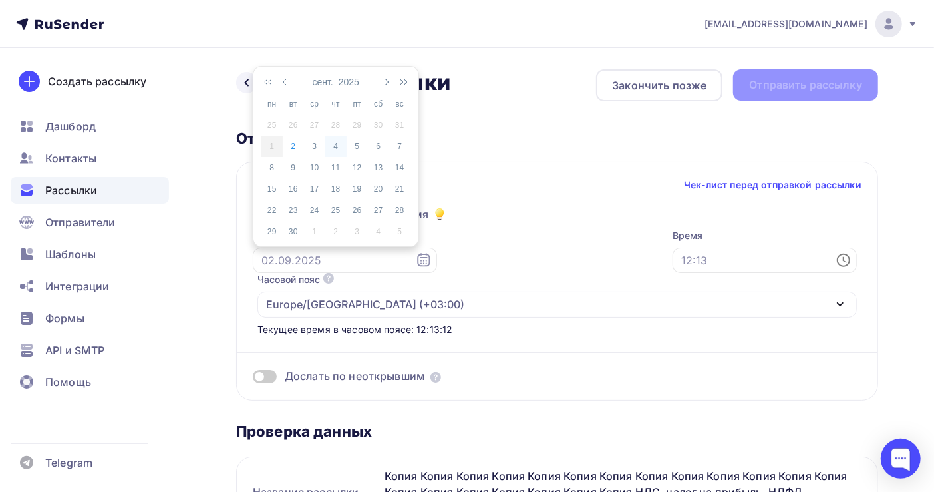
click at [337, 145] on div "4" at bounding box center [335, 146] width 21 height 12
type input "[DATE]"
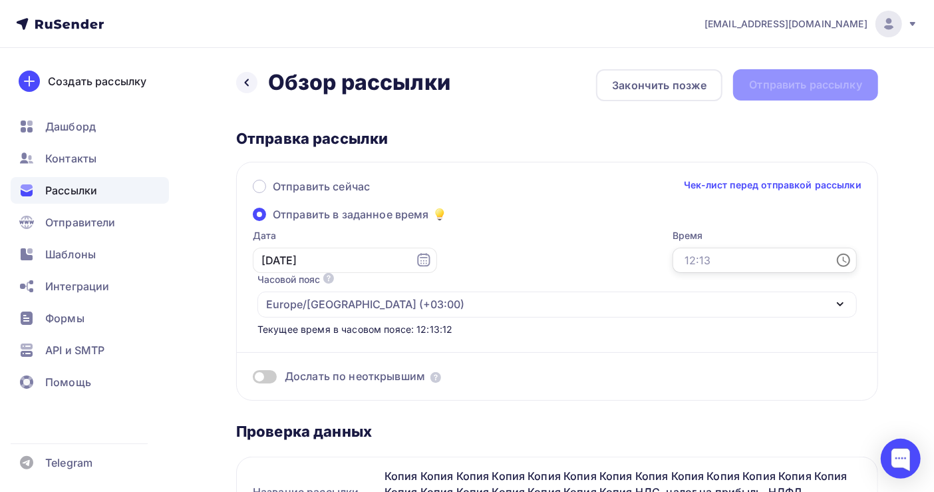
click at [672, 262] on input "text" at bounding box center [764, 259] width 184 height 25
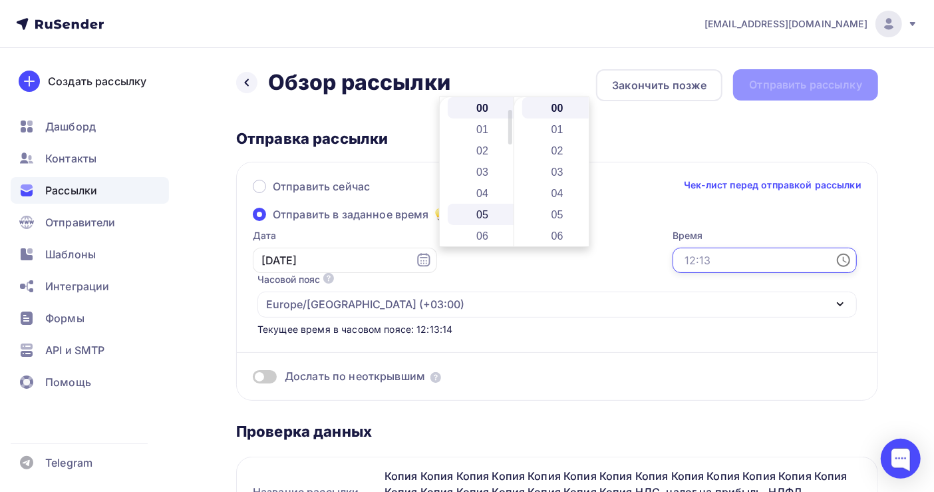
scroll to position [88, 0]
click at [484, 187] on li "08" at bounding box center [484, 189] width 72 height 21
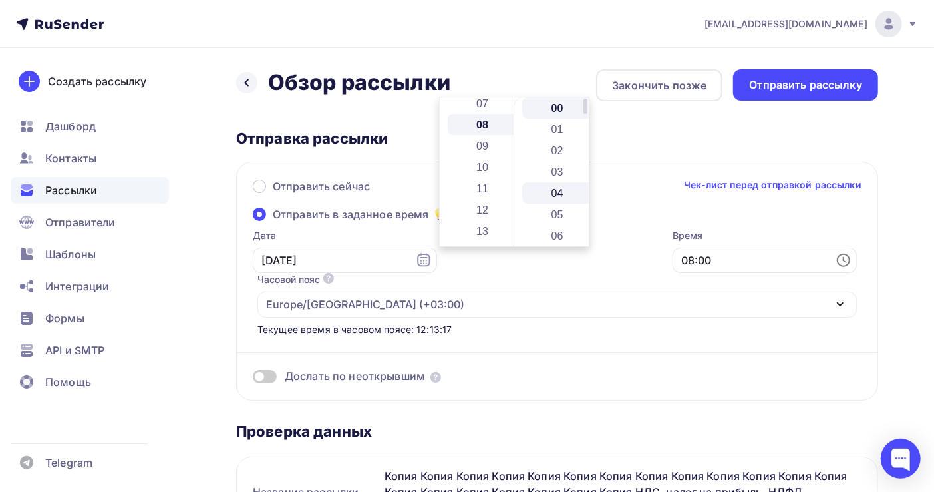
scroll to position [170, 0]
click at [549, 170] on li "03" at bounding box center [558, 171] width 72 height 21
type input "08:03"
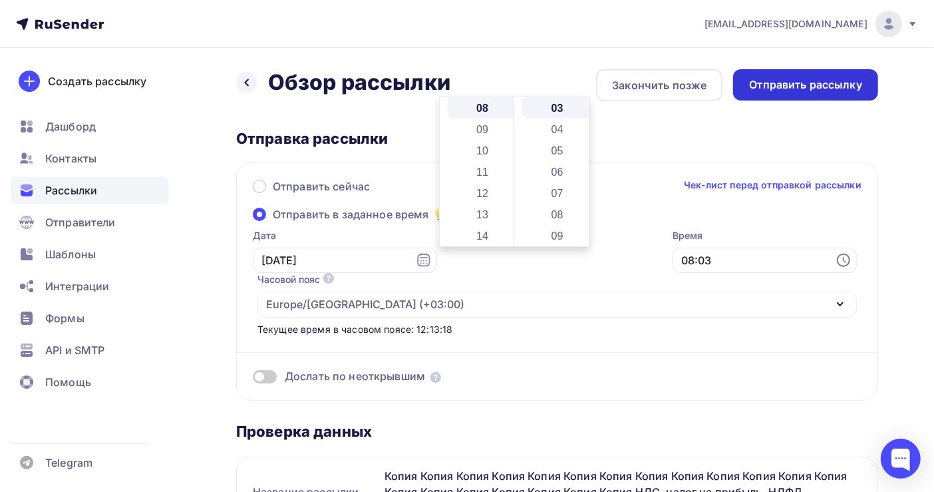
click at [830, 86] on div "Отправить рассылку" at bounding box center [805, 84] width 113 height 15
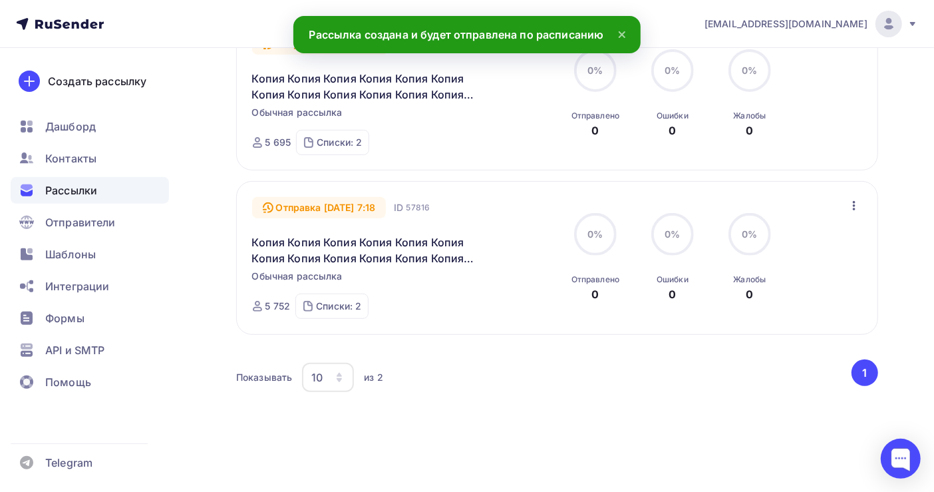
scroll to position [266, 0]
